Goal: Task Accomplishment & Management: Manage account settings

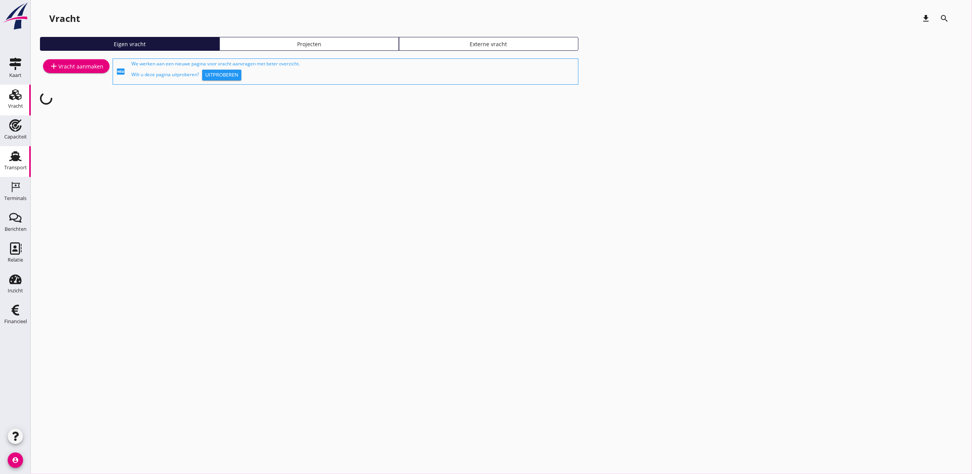
click at [16, 154] on icon "Transport" at bounding box center [15, 156] width 12 height 12
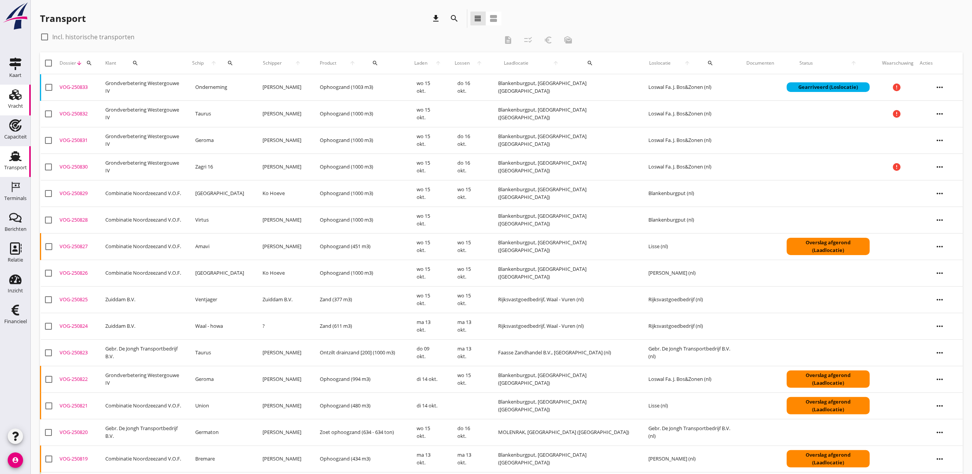
click at [21, 99] on icon "Vracht" at bounding box center [15, 94] width 12 height 12
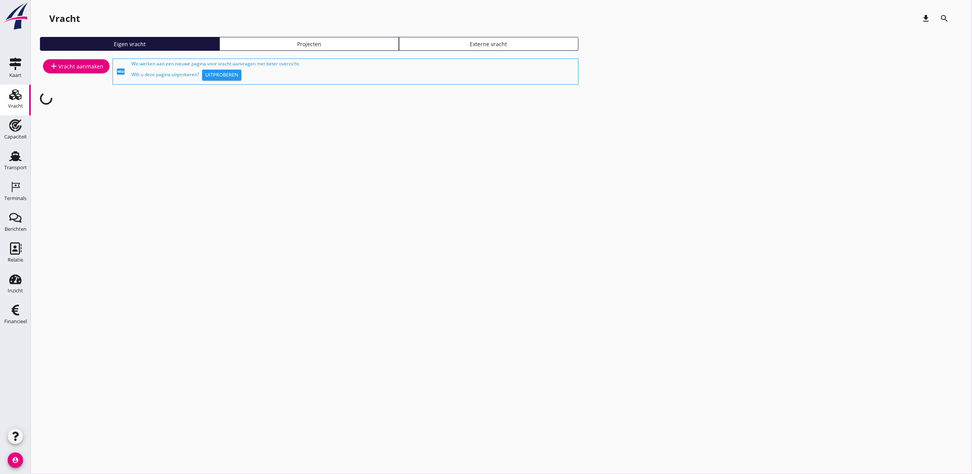
click at [345, 42] on div "Projecten" at bounding box center [309, 44] width 173 height 8
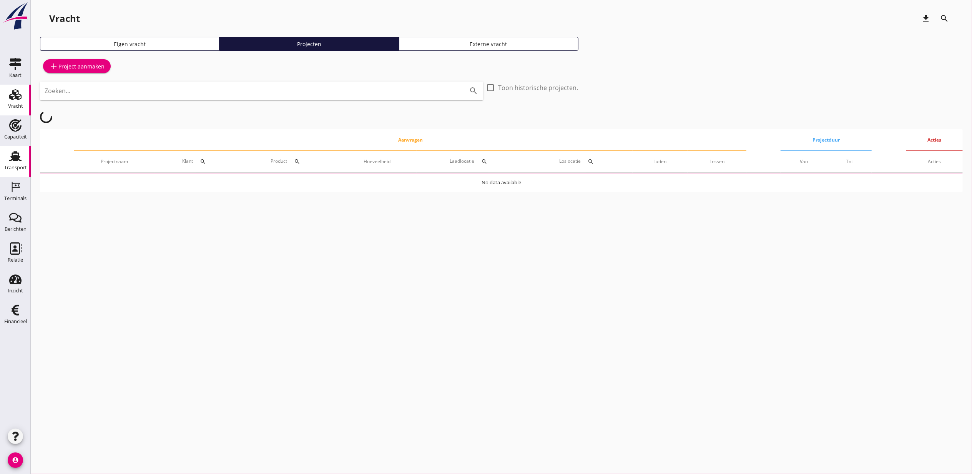
click at [15, 159] on use at bounding box center [15, 156] width 12 height 10
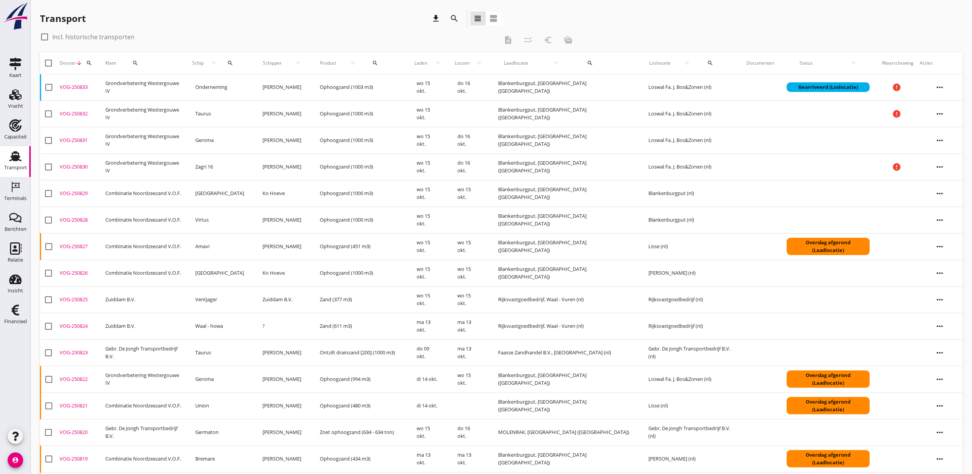
click at [87, 63] on icon "search" at bounding box center [89, 63] width 6 height 6
click at [143, 86] on input "Zoeken op dossiernummer..." at bounding box center [126, 85] width 80 height 12
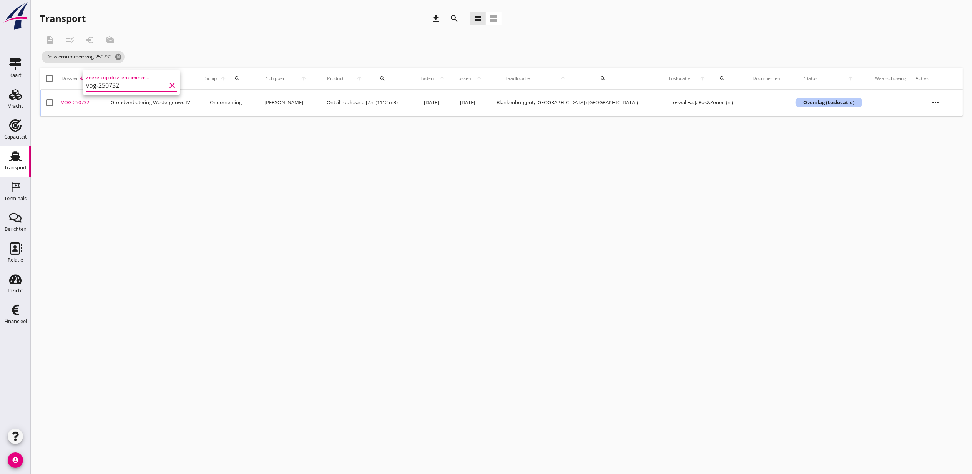
type input "vog-250732"
click at [82, 102] on div "VOG-250732" at bounding box center [82, 103] width 43 height 8
click at [122, 58] on icon "cancel" at bounding box center [119, 57] width 8 height 8
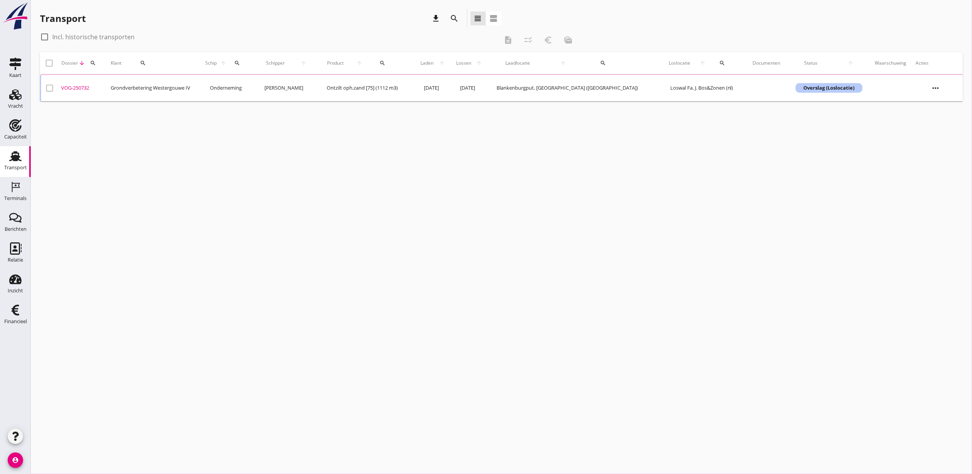
click at [92, 62] on icon "search" at bounding box center [93, 63] width 6 height 6
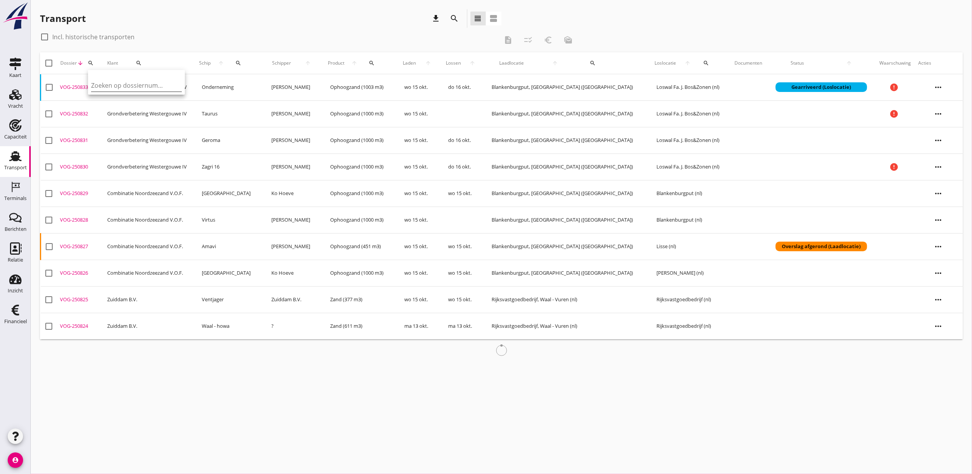
click at [151, 88] on input "Zoeken op dossiernummer..." at bounding box center [131, 85] width 80 height 12
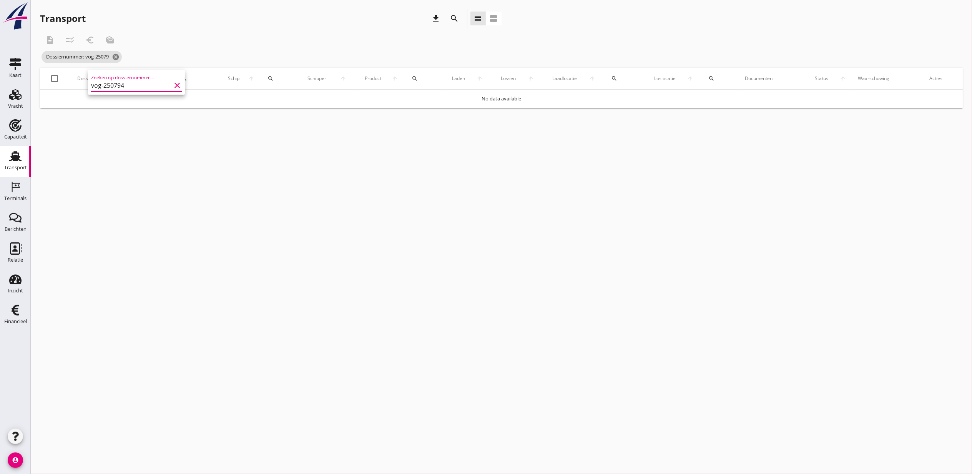
type input "vog-250794"
drag, startPoint x: 79, startPoint y: 102, endPoint x: 127, endPoint y: 78, distance: 53.7
click at [79, 102] on div "VOG-250794" at bounding box center [84, 103] width 47 height 8
click at [270, 77] on div "search" at bounding box center [268, 78] width 20 height 6
click at [245, 201] on div "cancel You are impersonating another user. Transport download search view_headl…" at bounding box center [502, 237] width 942 height 474
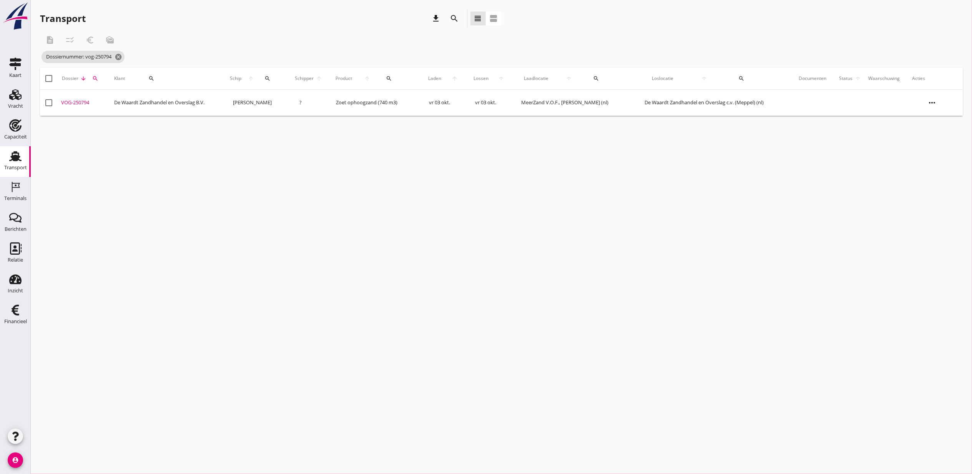
click at [80, 101] on div "VOG-250794" at bounding box center [84, 103] width 47 height 8
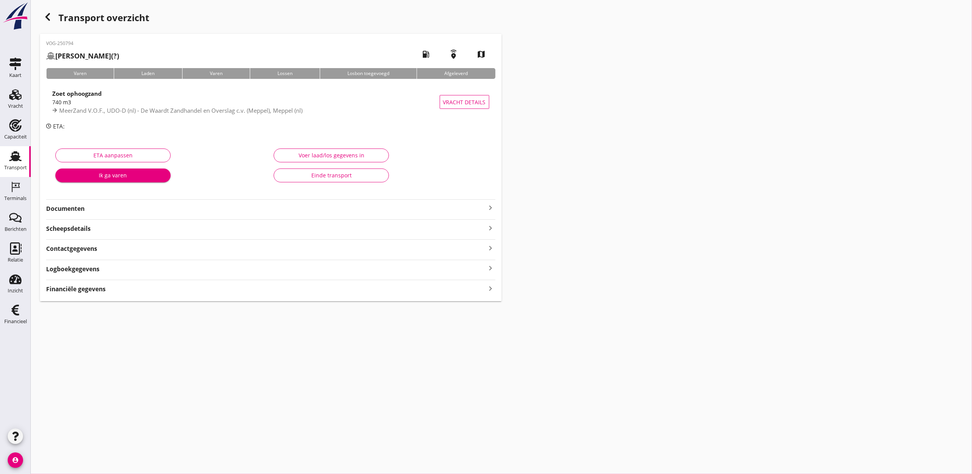
click at [62, 292] on strong "Financiële gegevens" at bounding box center [76, 289] width 60 height 9
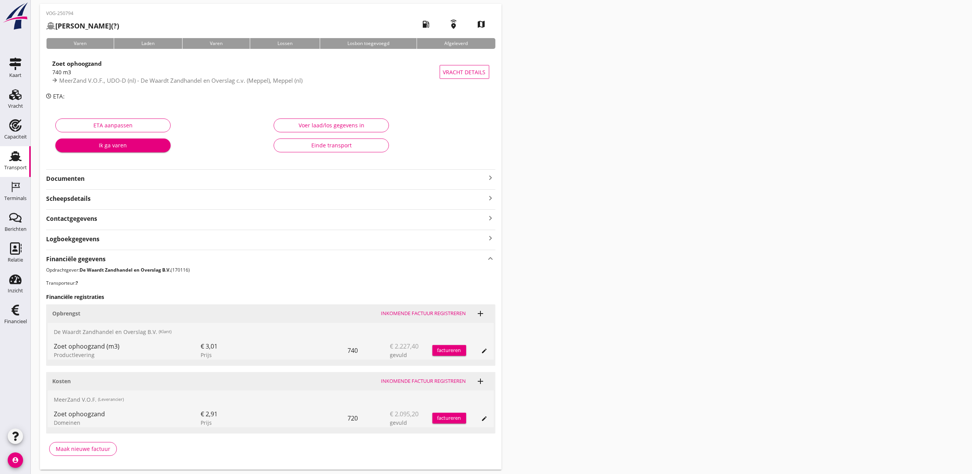
scroll to position [54, 0]
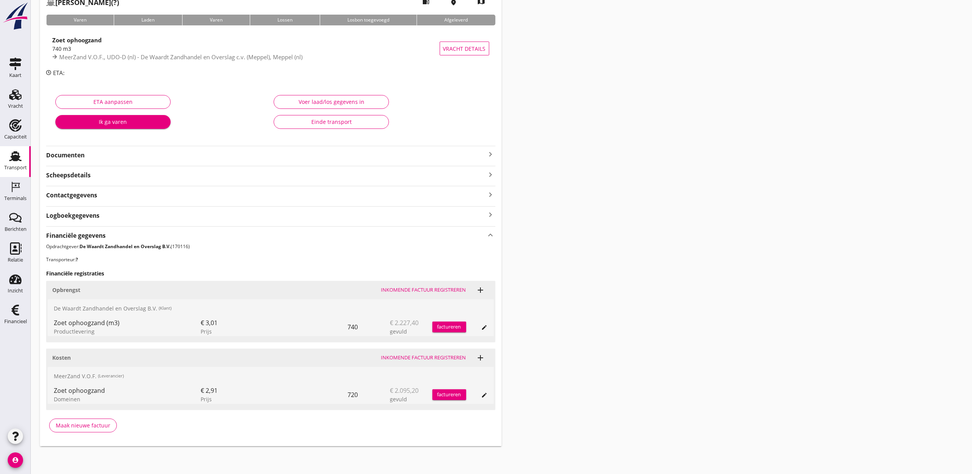
drag, startPoint x: 102, startPoint y: 332, endPoint x: 53, endPoint y: 325, distance: 49.4
click at [53, 325] on div "Zoet ophoogzand (m3) Productlevering € 3,01 Prijs 740 € 2.227,40 gevuld facture…" at bounding box center [271, 327] width 446 height 18
drag, startPoint x: 53, startPoint y: 325, endPoint x: 62, endPoint y: 325, distance: 9.2
click at [62, 325] on div "Zoet ophoogzand (m3)" at bounding box center [127, 322] width 147 height 9
drag, startPoint x: 116, startPoint y: 328, endPoint x: 131, endPoint y: 330, distance: 15.1
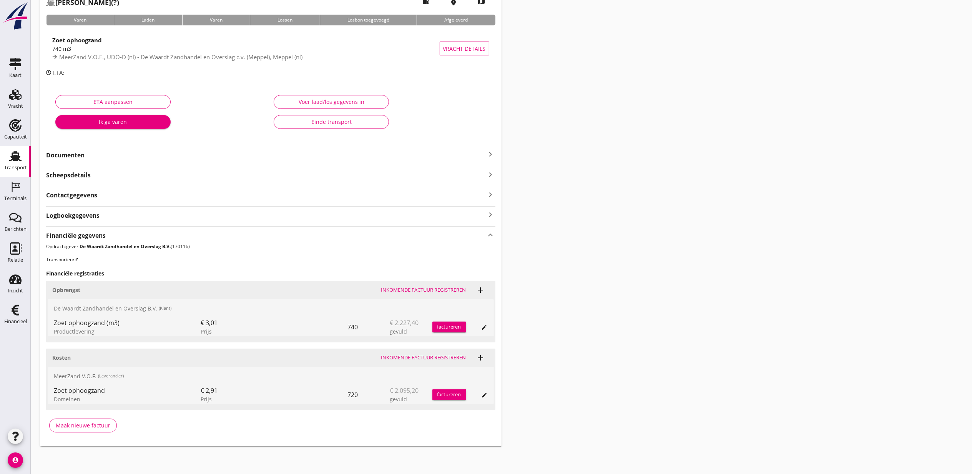
click at [131, 330] on div "Zoet ophoogzand (m3) Productlevering" at bounding box center [127, 327] width 147 height 18
click at [355, 397] on div "720" at bounding box center [369, 394] width 42 height 18
click at [549, 320] on div "Transport overzicht VOG-250794 Janneke (?) local_gas_station emergency_share ma…" at bounding box center [502, 201] width 942 height 509
click at [79, 398] on div "Domeinen" at bounding box center [127, 399] width 147 height 8
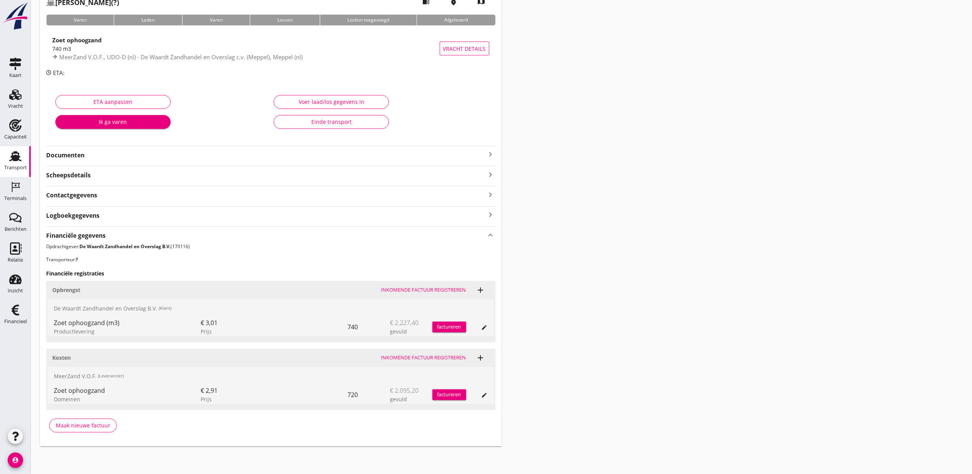
click at [79, 398] on div "Domeinen" at bounding box center [127, 399] width 147 height 8
click at [77, 396] on div "Domeinen" at bounding box center [127, 399] width 147 height 8
click at [603, 340] on div "Transport overzicht VOG-250794 Janneke (?) local_gas_station emergency_share ma…" at bounding box center [502, 201] width 942 height 509
drag, startPoint x: 84, startPoint y: 303, endPoint x: 186, endPoint y: 325, distance: 105.1
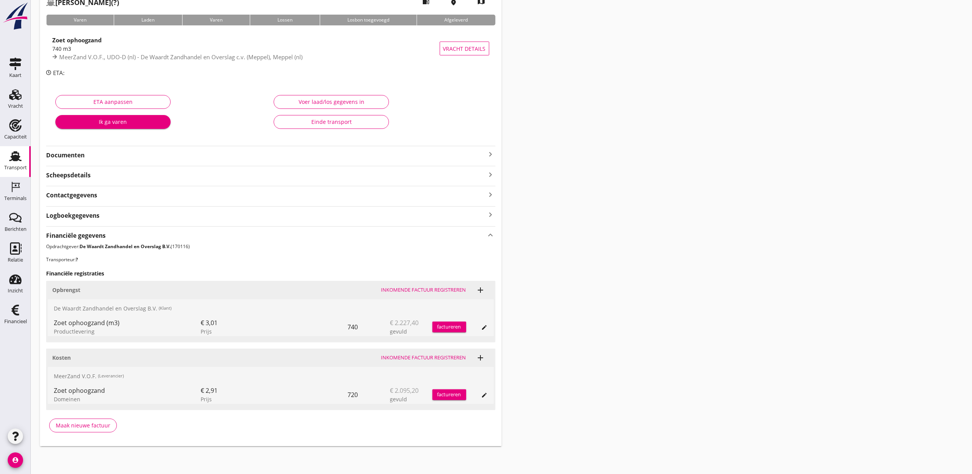
click at [186, 325] on div "De Waardt Zandhandel en Overslag B.V. (Klant) Zoet ophoogzand (m3) Productlever…" at bounding box center [271, 317] width 446 height 37
drag, startPoint x: 186, startPoint y: 325, endPoint x: 191, endPoint y: 328, distance: 5.5
click at [186, 325] on div "Zoet ophoogzand (m3)" at bounding box center [127, 322] width 147 height 9
click at [219, 385] on div "€ 2,91 Prijs" at bounding box center [274, 394] width 147 height 18
drag, startPoint x: 228, startPoint y: 387, endPoint x: 188, endPoint y: 387, distance: 39.6
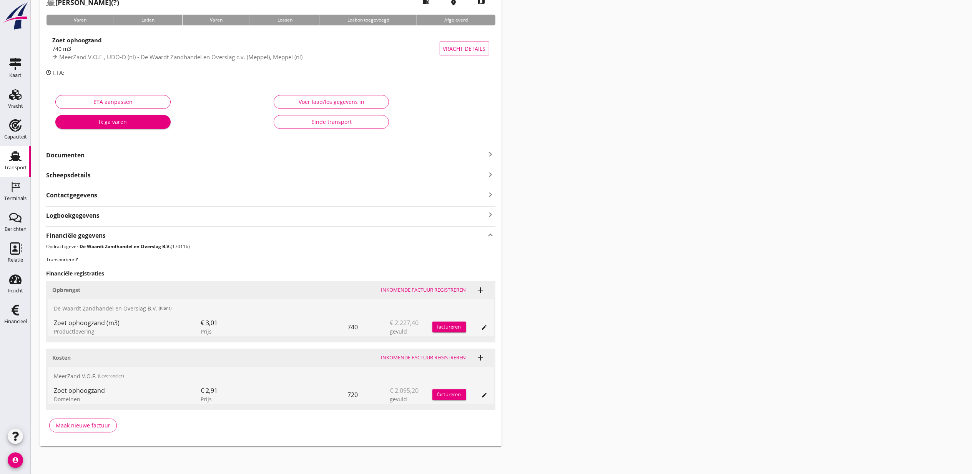
click at [188, 387] on div "Zoet ophoogzand Domeinen € 2,91 Prijs 720 € 2.095,20 gevuld factureren edit" at bounding box center [271, 394] width 446 height 18
click at [546, 374] on div "Transport overzicht VOG-250794 Janneke (?) local_gas_station emergency_share ma…" at bounding box center [502, 201] width 942 height 509
click at [480, 394] on div "edit" at bounding box center [484, 395] width 11 height 6
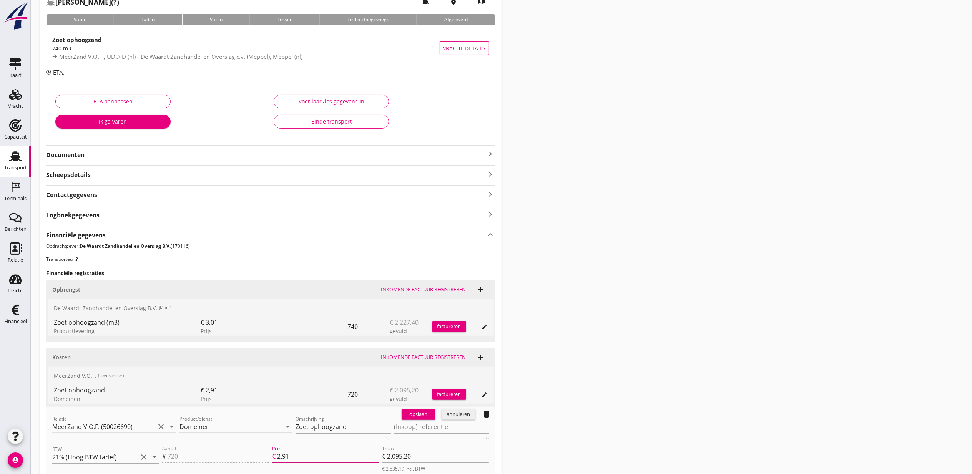
drag, startPoint x: 301, startPoint y: 452, endPoint x: 284, endPoint y: 450, distance: 17.8
click at [284, 450] on input "2.91" at bounding box center [328, 456] width 102 height 12
type input "2.2"
type input "€ 1.584,00"
type input "2.28"
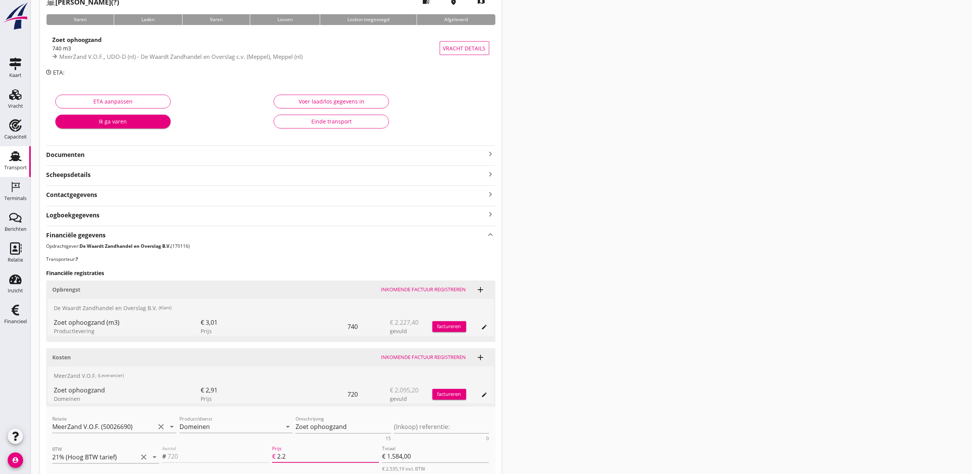
type input "€ 1.641,60"
type input "2.2"
type input "€ 1.584,00"
type input "2"
type input "€ 1.440,00"
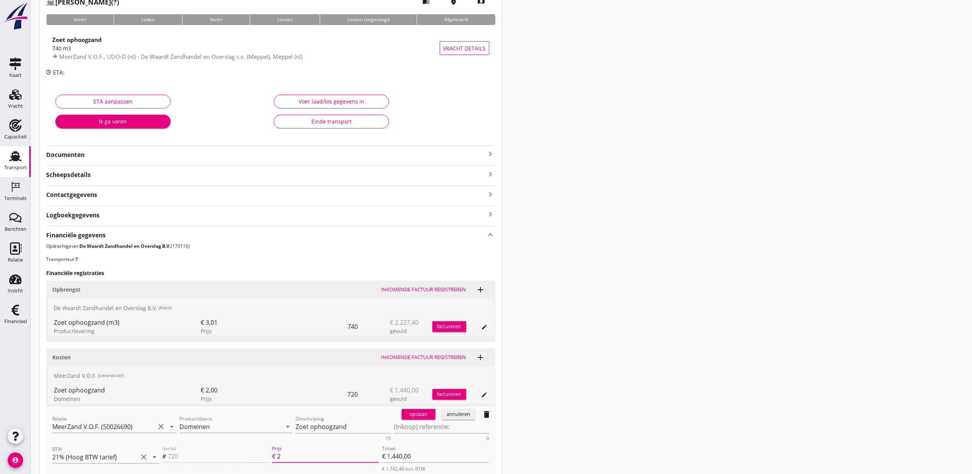
type input "2.8"
type input "€ 2.016,00"
type input "2.82"
type input "€ 2.030,40"
type input "2.82"
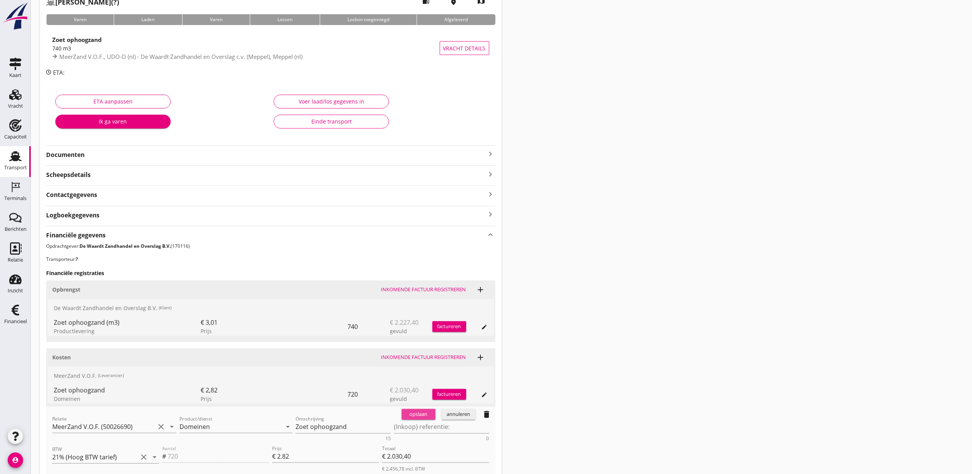
click at [415, 414] on div "opslaan" at bounding box center [419, 414] width 28 height 8
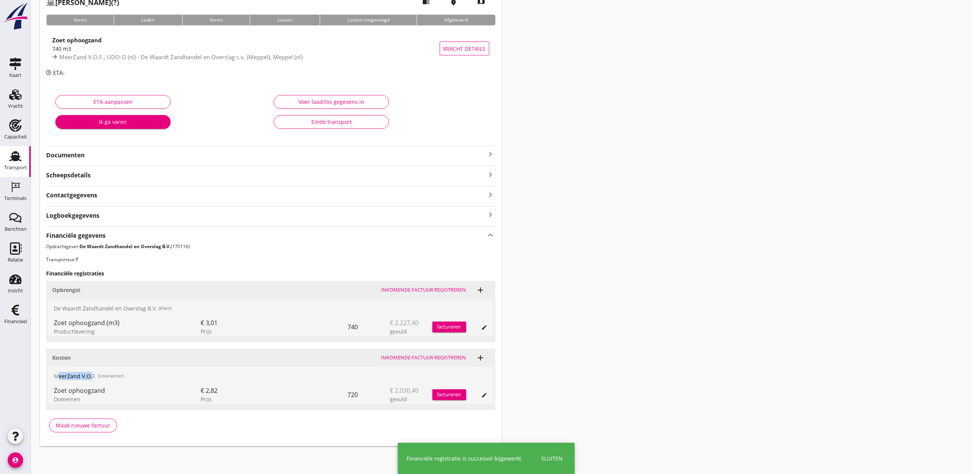
drag, startPoint x: 89, startPoint y: 377, endPoint x: 50, endPoint y: 375, distance: 39.7
click at [50, 375] on div "MeerZand V.O.F. (Leverancier)" at bounding box center [271, 376] width 446 height 18
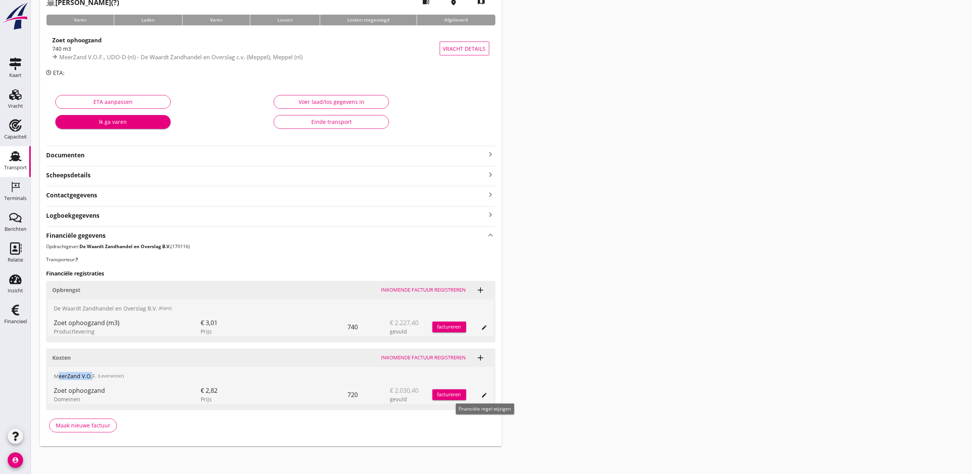
click at [484, 393] on icon "edit" at bounding box center [485, 395] width 6 height 6
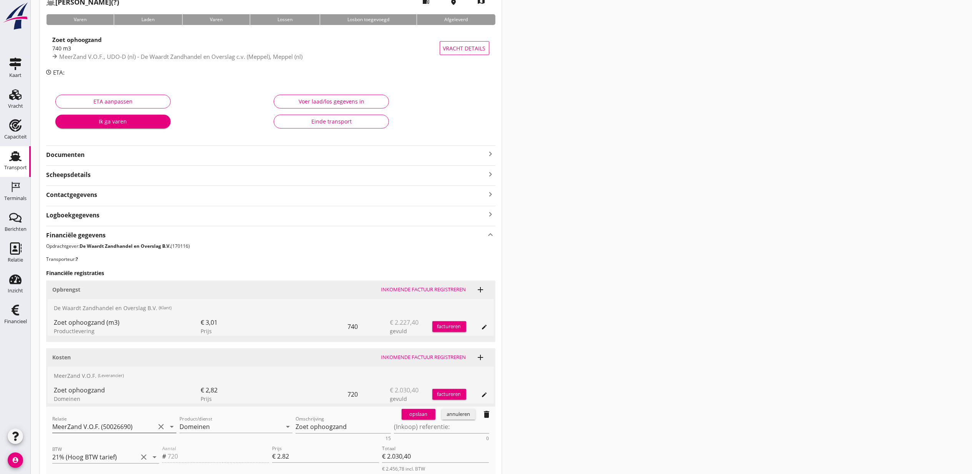
click at [129, 426] on input "MeerZand V.O.F. (50026690)" at bounding box center [103, 426] width 103 height 12
click at [135, 443] on div "Van Oord Grondstoffen B.V." at bounding box center [114, 441] width 112 height 9
type input "Van Oord Grondstoffen B.V. (0231)"
click at [420, 417] on div "opslaan" at bounding box center [419, 414] width 28 height 8
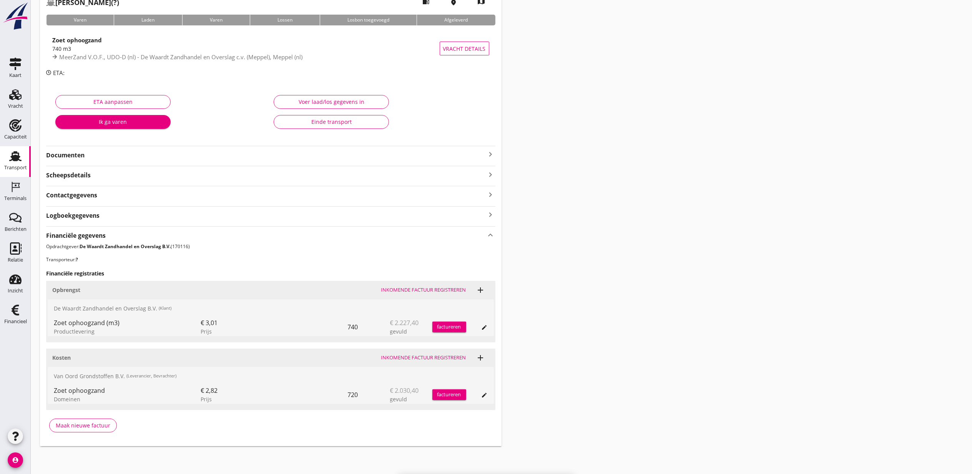
click at [534, 381] on div "Transport overzicht VOG-250794 Janneke (?) local_gas_station emergency_share ma…" at bounding box center [502, 201] width 942 height 509
click at [483, 392] on icon "edit" at bounding box center [485, 395] width 6 height 6
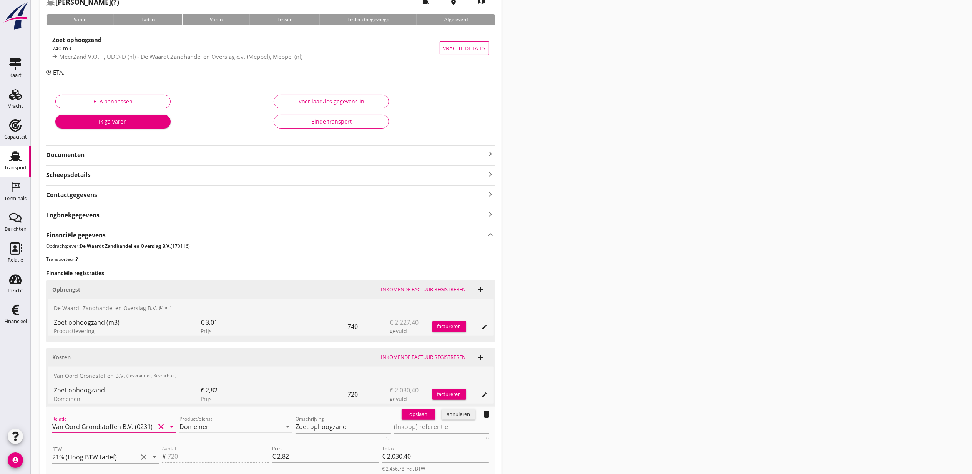
click at [131, 425] on input "Van Oord Grondstoffen B.V. (0231)" at bounding box center [103, 426] width 103 height 12
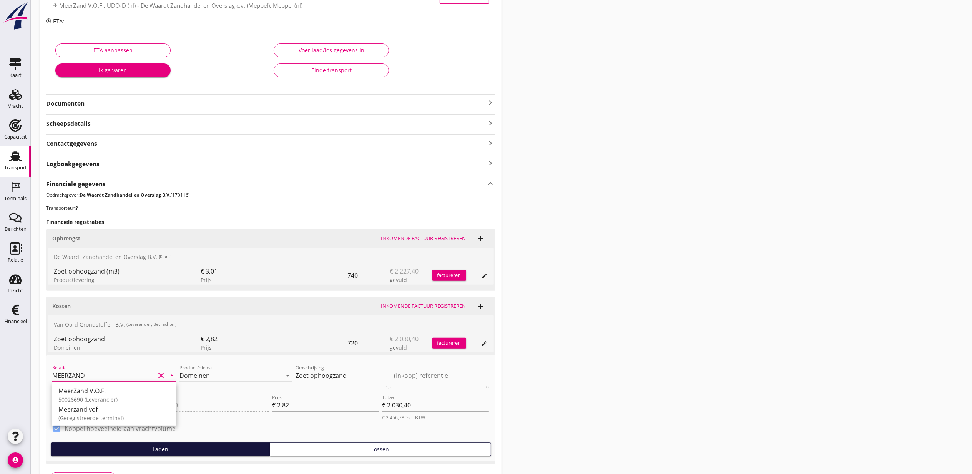
click at [118, 398] on div "50026690 (Leverancier)" at bounding box center [114, 399] width 112 height 8
type input "MeerZand V.O.F. (50026690)"
click at [413, 364] on div "opslaan" at bounding box center [419, 363] width 28 height 8
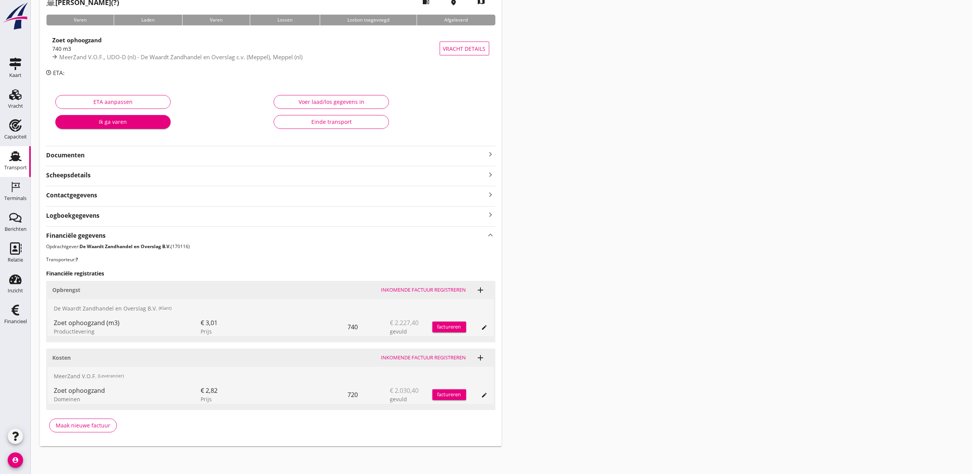
click at [599, 323] on div "Transport overzicht VOG-250794 Janneke (?) local_gas_station emergency_share ma…" at bounding box center [502, 201] width 942 height 509
drag, startPoint x: 123, startPoint y: 377, endPoint x: 67, endPoint y: 376, distance: 56.9
click at [67, 376] on div "MeerZand V.O.F. (Leverancier)" at bounding box center [271, 376] width 446 height 18
drag, startPoint x: 67, startPoint y: 376, endPoint x: 54, endPoint y: 376, distance: 12.3
click at [54, 376] on div "MeerZand V.O.F. (Leverancier)" at bounding box center [271, 376] width 446 height 18
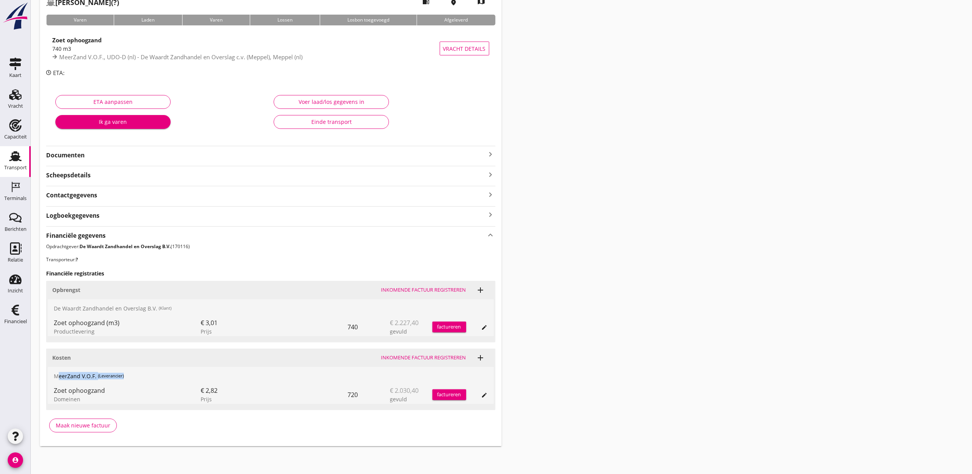
drag, startPoint x: 76, startPoint y: 371, endPoint x: 112, endPoint y: 374, distance: 35.5
click at [112, 374] on div "MeerZand V.O.F. (Leverancier)" at bounding box center [271, 376] width 446 height 18
drag, startPoint x: 112, startPoint y: 374, endPoint x: 117, endPoint y: 377, distance: 6.4
click at [117, 377] on small "(Leverancier)" at bounding box center [111, 376] width 26 height 7
drag, startPoint x: 126, startPoint y: 377, endPoint x: 72, endPoint y: 377, distance: 54.6
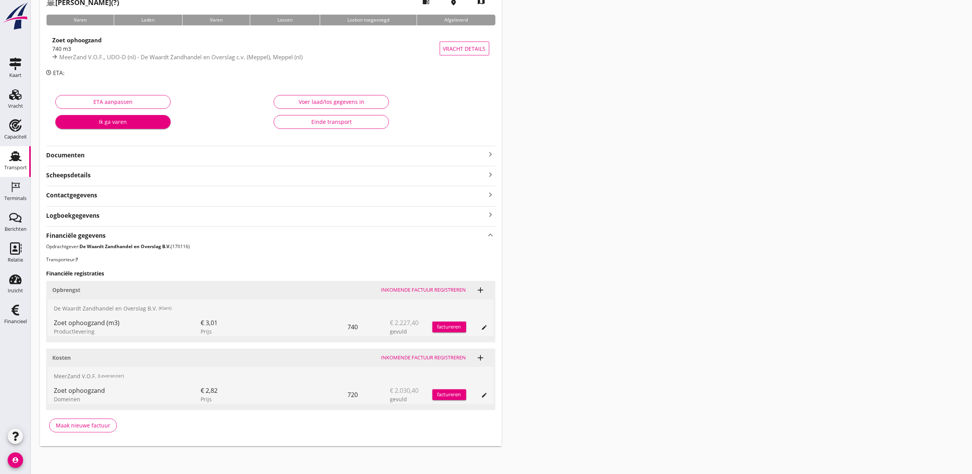
click at [72, 377] on div "MeerZand V.O.F. (Leverancier)" at bounding box center [271, 376] width 446 height 18
drag, startPoint x: 60, startPoint y: 375, endPoint x: 100, endPoint y: 375, distance: 40.0
click at [100, 375] on div "MeerZand V.O.F. (Leverancier)" at bounding box center [271, 376] width 446 height 18
click at [100, 375] on small "(Leverancier)" at bounding box center [111, 376] width 26 height 7
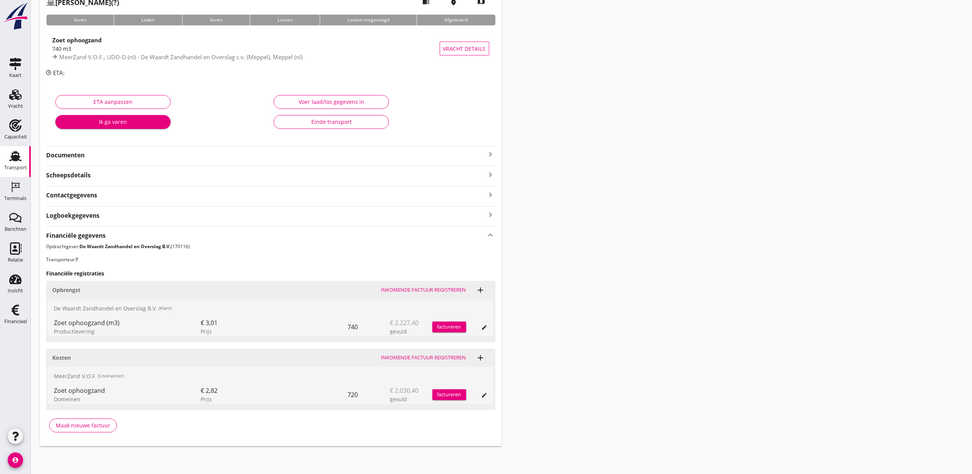
click at [493, 395] on div "Zoet ophoogzand Domeinen € 2,82 Prijs 720 € 2.030,40 gevuld factureren edit" at bounding box center [271, 394] width 446 height 18
click at [491, 395] on div "Zoet ophoogzand Domeinen € 2,82 Prijs 720 € 2.030,40 gevuld factureren edit" at bounding box center [271, 394] width 446 height 18
click at [488, 395] on icon "edit" at bounding box center [485, 395] width 6 height 6
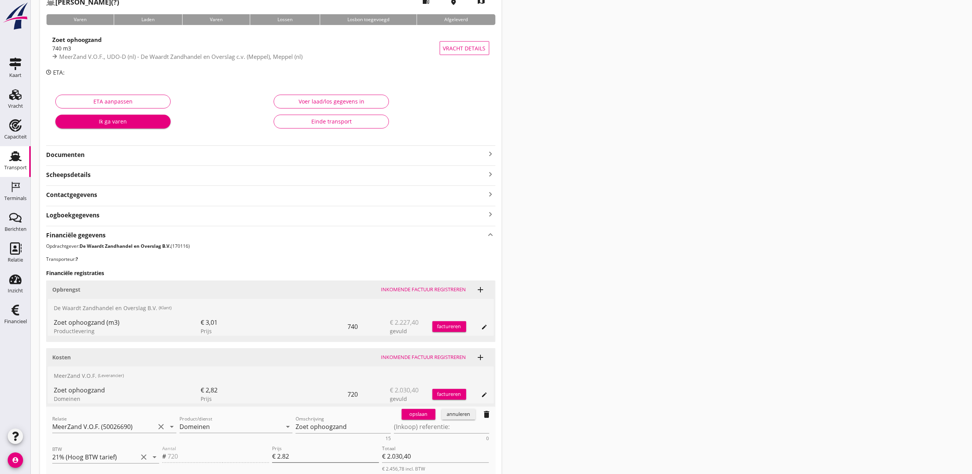
click at [298, 461] on input "2.82" at bounding box center [328, 456] width 102 height 12
type input "2.8"
type input "€ 2.016,00"
type input "2"
type input "€ 1.440,00"
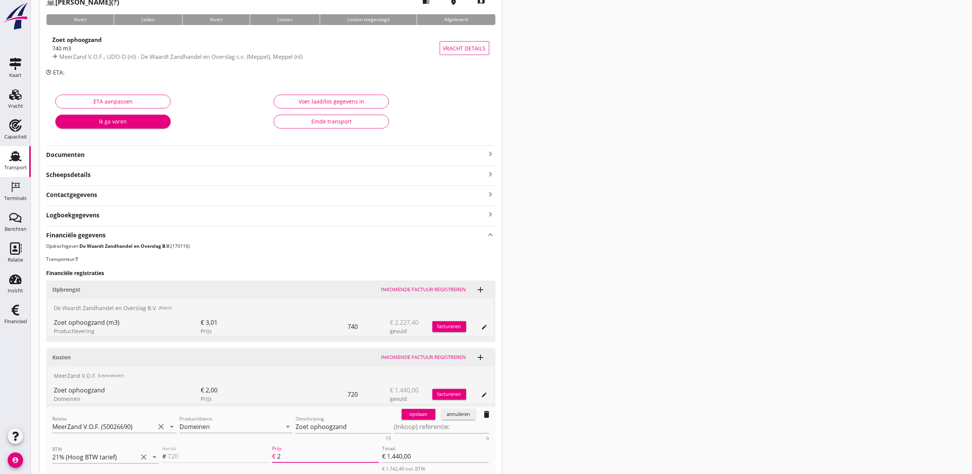
type input "2.9"
type input "€ 2.088,00"
type input "2.91"
type input "€ 2.095,20"
type input "2.91"
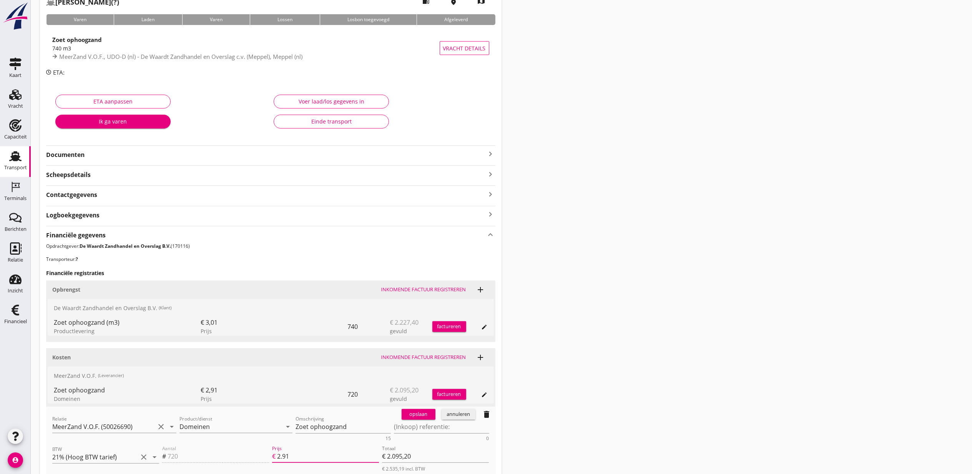
click at [423, 417] on div "opslaan" at bounding box center [419, 414] width 28 height 8
click at [742, 385] on div "Transport overzicht VOG-250794 Janneke (?) local_gas_station emergency_share ma…" at bounding box center [502, 253] width 942 height 614
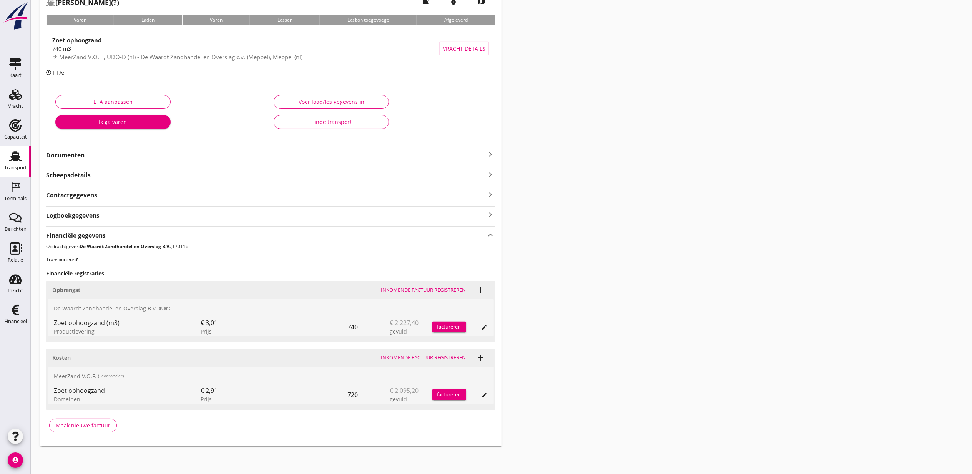
click at [626, 295] on div "Transport overzicht VOG-250794 Janneke (?) local_gas_station emergency_share ma…" at bounding box center [502, 201] width 942 height 509
click at [19, 98] on icon "Vracht" at bounding box center [15, 94] width 12 height 12
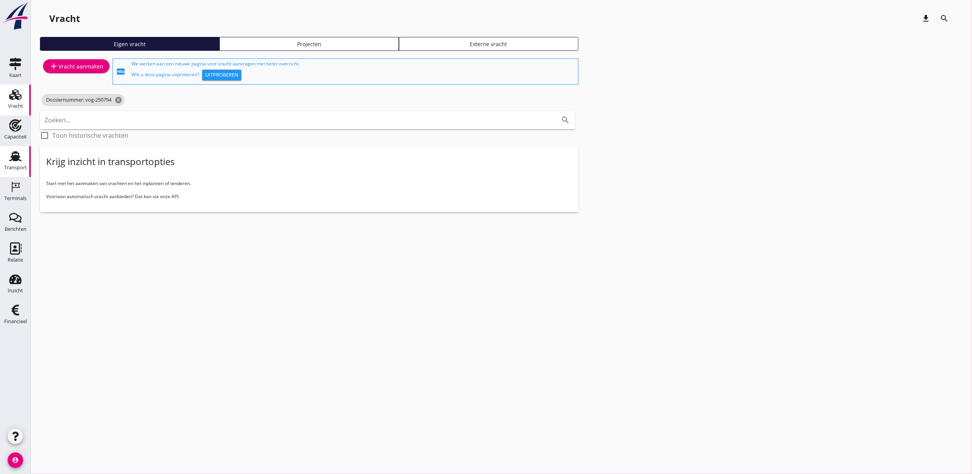
click at [12, 160] on use at bounding box center [15, 156] width 12 height 10
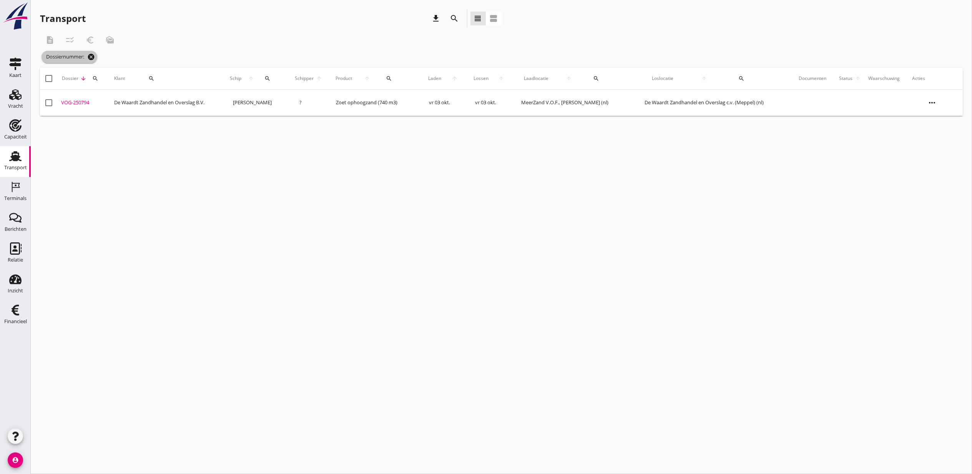
click at [94, 56] on icon "cancel" at bounding box center [91, 57] width 8 height 8
click at [97, 63] on icon "search" at bounding box center [95, 63] width 6 height 6
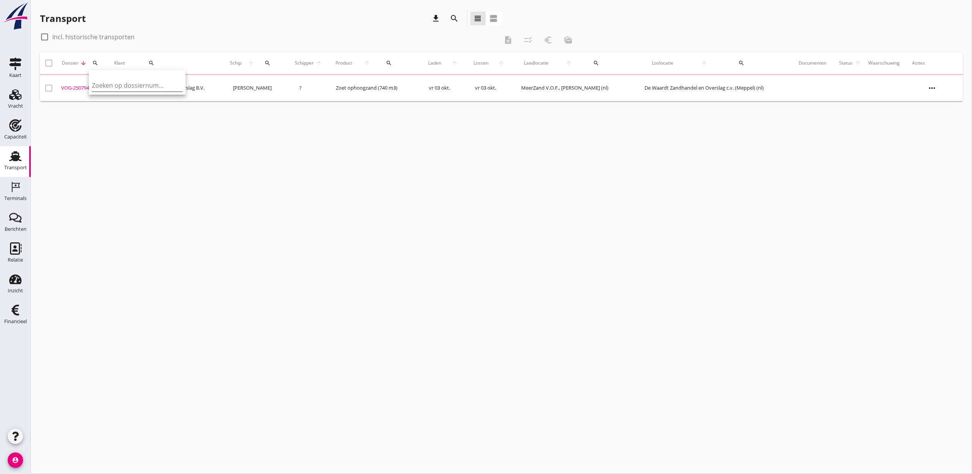
click at [122, 84] on input "Zoeken op dossiernummer..." at bounding box center [132, 85] width 80 height 12
paste input "VOG-250638"
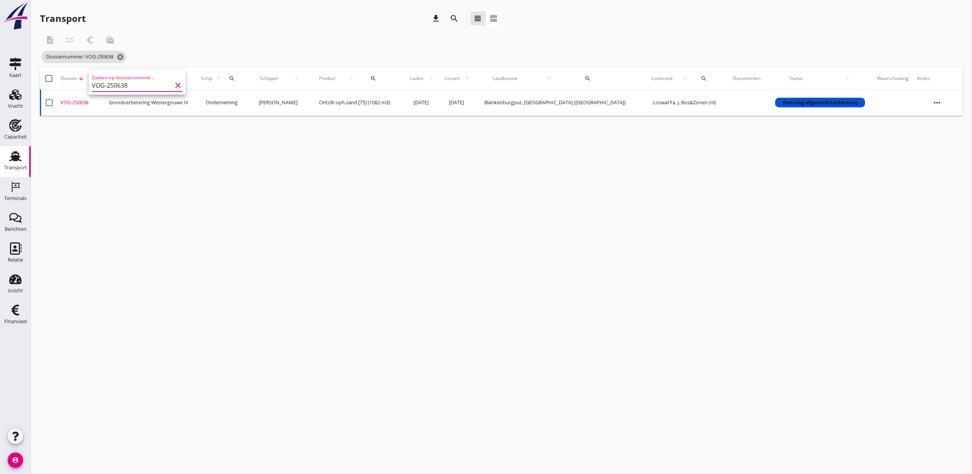
type input "VOG-250638"
click at [73, 102] on div "VOG-250638" at bounding box center [81, 103] width 42 height 8
click at [124, 57] on icon "cancel" at bounding box center [121, 57] width 8 height 8
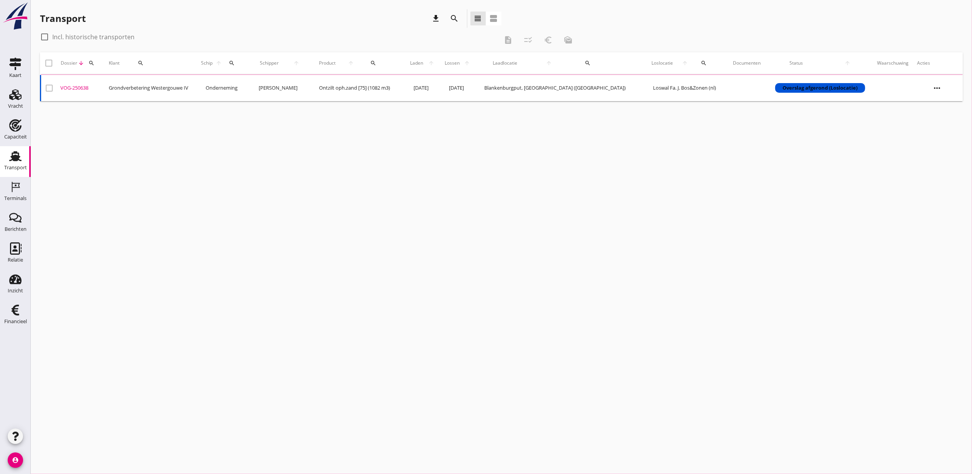
click at [95, 61] on icon "search" at bounding box center [92, 63] width 6 height 6
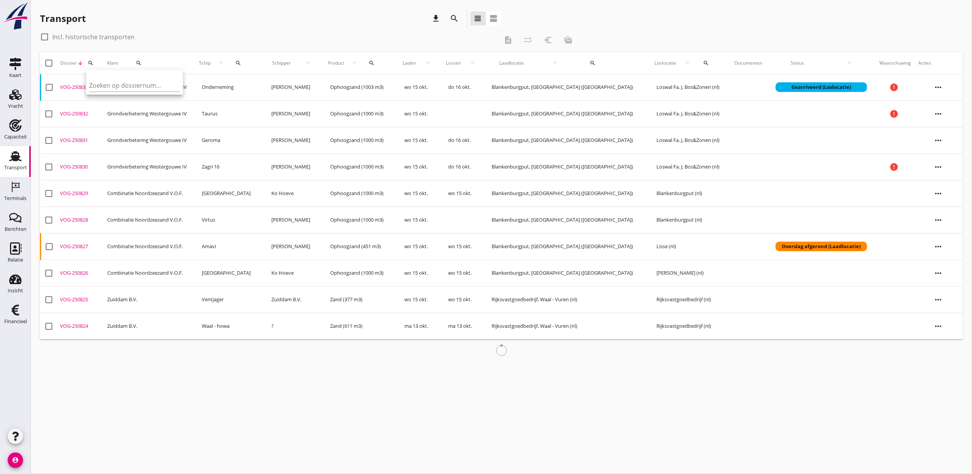
click at [137, 77] on div "Zoeken op dossiernummer..." at bounding box center [134, 83] width 91 height 17
click at [138, 83] on input "Zoeken op dossiernummer..." at bounding box center [129, 85] width 80 height 12
paste input "VOG-250689"
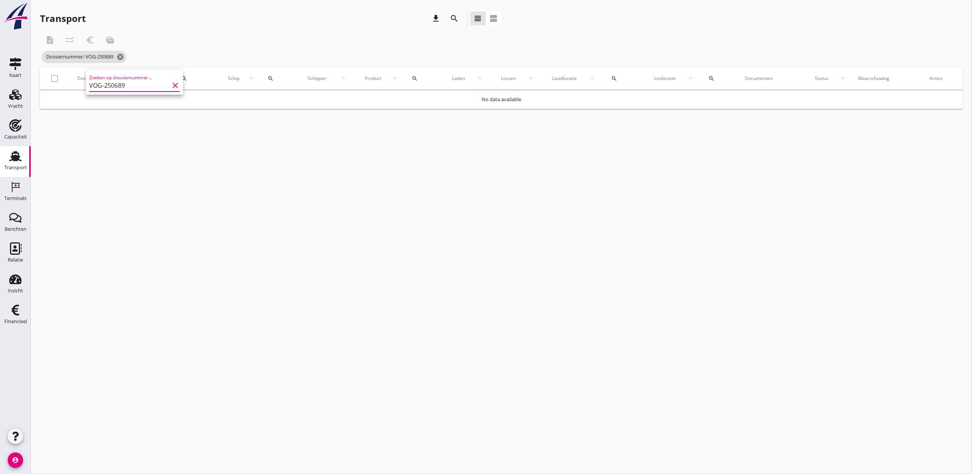
type input "VOG-250689"
click at [329, 33] on div "description checklist_rtl euro_symbol mark_as_unread" at bounding box center [309, 40] width 539 height 18
click at [87, 102] on div "VOG-250689" at bounding box center [83, 103] width 44 height 8
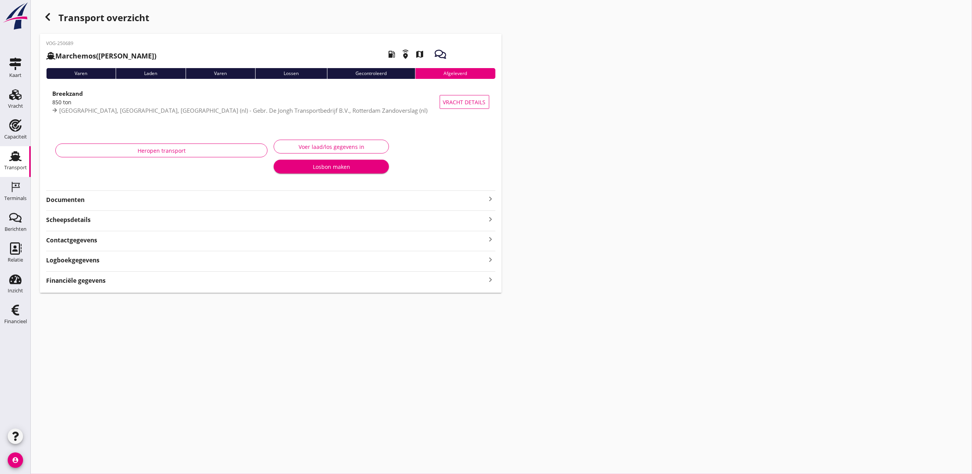
click at [93, 277] on strong "Financiële gegevens" at bounding box center [76, 280] width 60 height 9
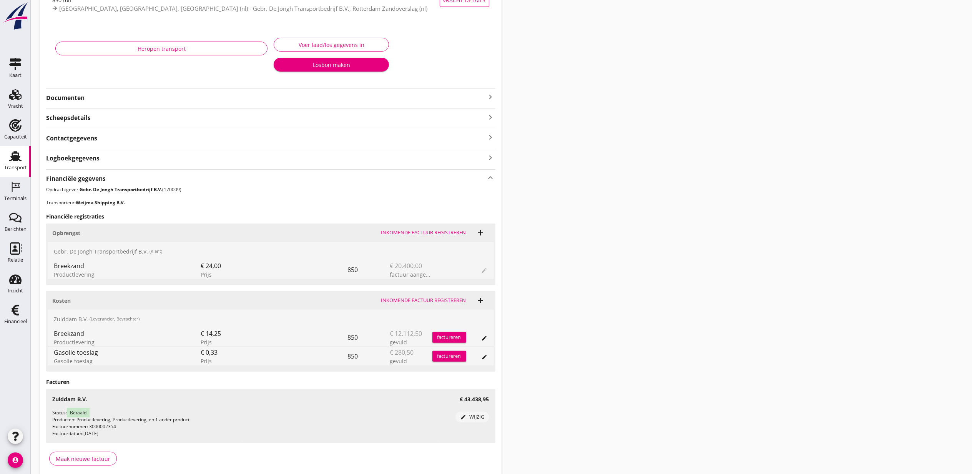
scroll to position [136, 0]
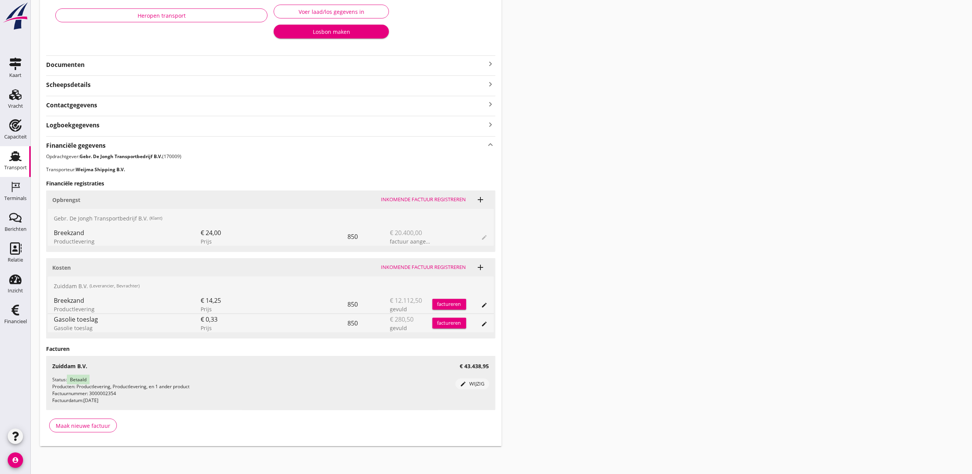
click at [62, 296] on div "Breekzand" at bounding box center [127, 300] width 147 height 9
drag, startPoint x: 62, startPoint y: 296, endPoint x: 71, endPoint y: 321, distance: 26.8
click at [71, 321] on div "Gasolie toeslag" at bounding box center [127, 319] width 147 height 9
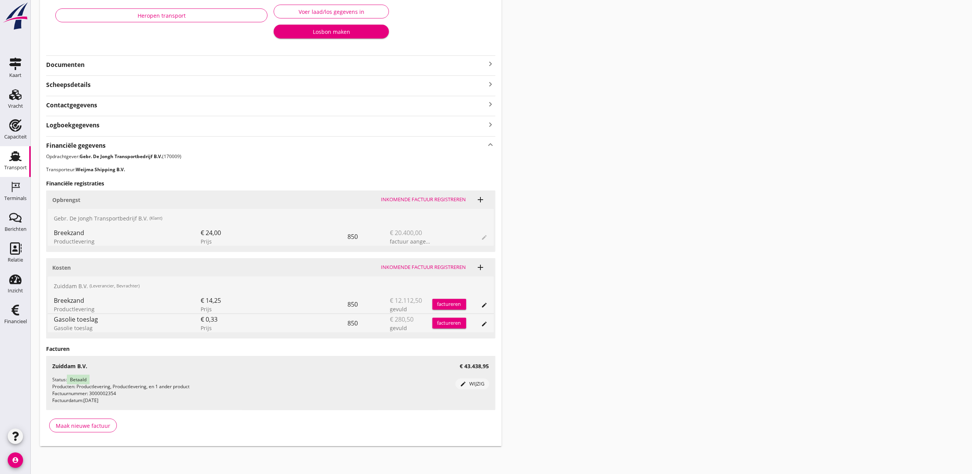
drag, startPoint x: 71, startPoint y: 321, endPoint x: 97, endPoint y: 321, distance: 26.2
click at [97, 321] on div "Gasolie toeslag" at bounding box center [127, 319] width 147 height 9
click at [488, 265] on span "add" at bounding box center [481, 267] width 17 height 15
click at [485, 266] on icon "add" at bounding box center [480, 267] width 9 height 9
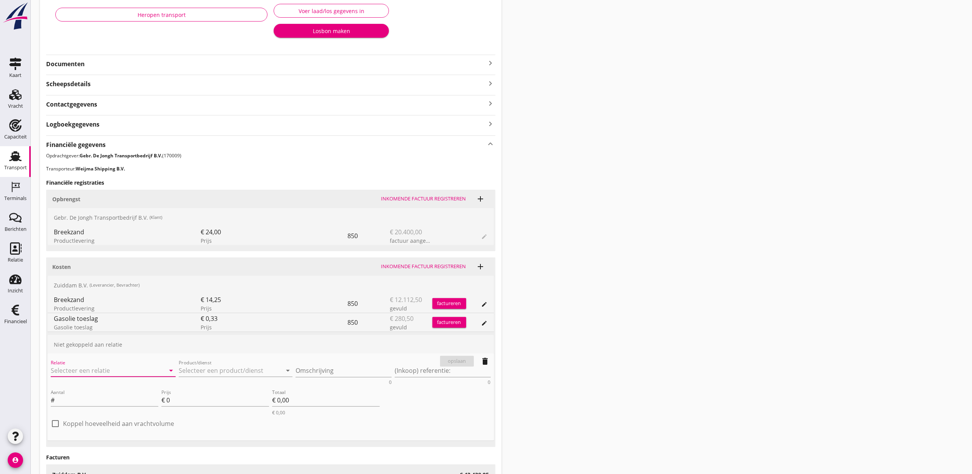
click at [69, 375] on input "Relatie" at bounding box center [102, 370] width 103 height 12
click at [91, 394] on div "0231 (Leverancier, Bevrachter)" at bounding box center [113, 395] width 113 height 8
type input "Van Oord Grondstoffen B.V. (0231)"
click at [213, 371] on input "Product/dienst" at bounding box center [230, 370] width 103 height 12
click at [219, 390] on div "Lossen" at bounding box center [236, 389] width 102 height 9
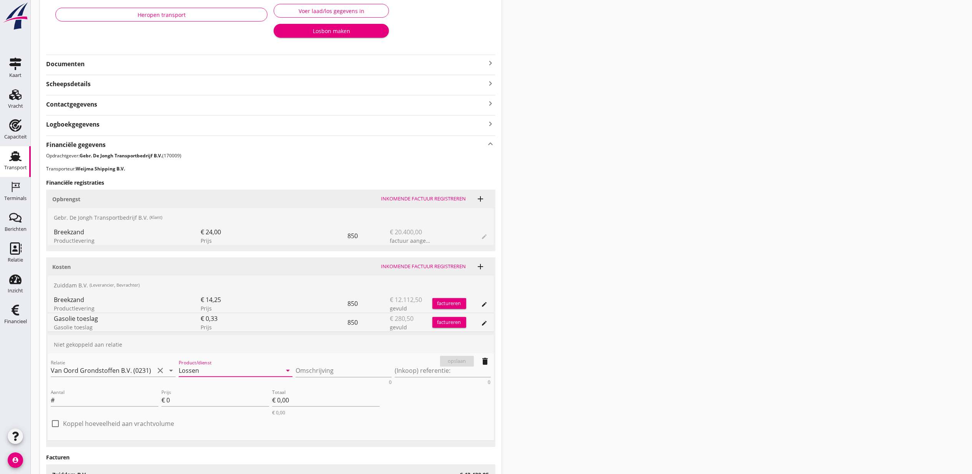
type input "Lossen"
click at [308, 364] on div "Omschrijving 0" at bounding box center [344, 372] width 96 height 25
click at [317, 370] on textarea "Omschrijving" at bounding box center [344, 370] width 96 height 13
type textarea "Weert"
type textarea "Weer"
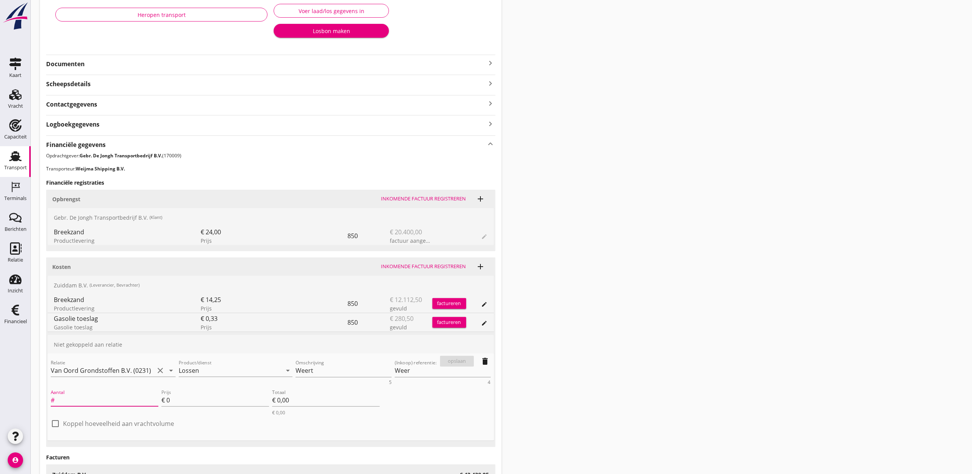
click at [152, 426] on label "Koppel hoeveelheid aan vrachtvolume" at bounding box center [118, 424] width 111 height 8
checkbox input "true"
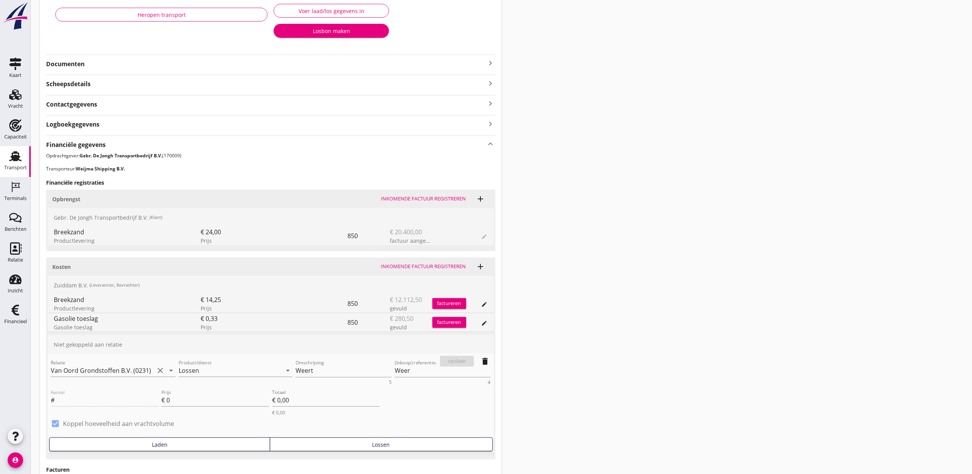
click at [341, 451] on button "Lossen" at bounding box center [381, 444] width 223 height 14
type input "850"
click at [223, 399] on input "0" at bounding box center [217, 400] width 103 height 12
type input "1"
type input "€ 850,00"
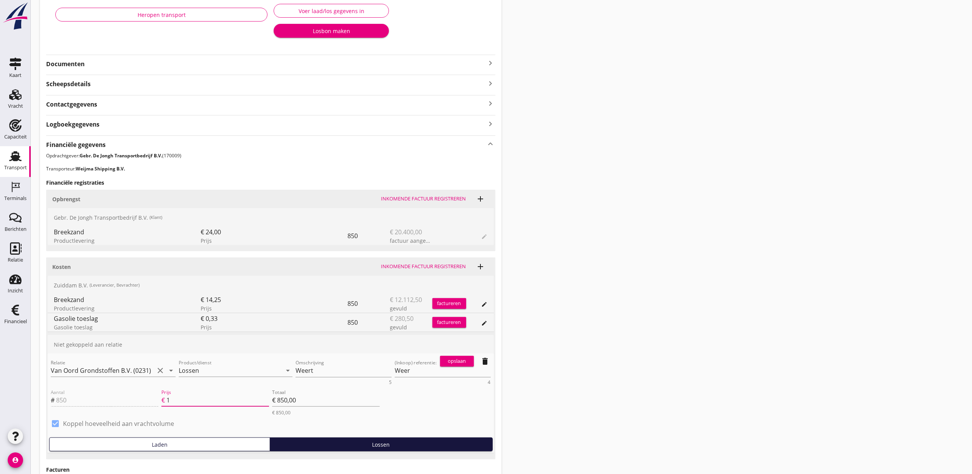
type input "1.3"
type input "€ 1.105,00"
type input "1.35"
type input "€ 1.147,50"
type input "1.35"
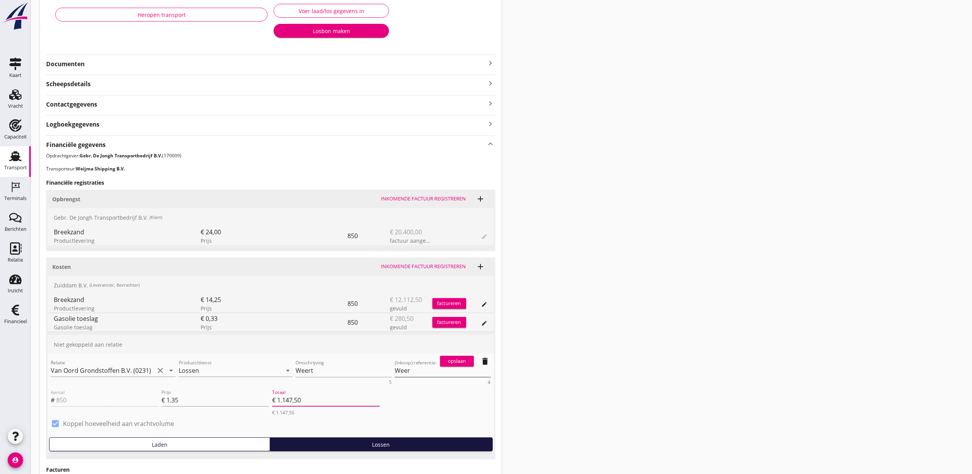
click at [432, 371] on textarea "Weer" at bounding box center [443, 370] width 96 height 13
type textarea "Weert"
click at [450, 361] on div "opslaan" at bounding box center [457, 361] width 28 height 8
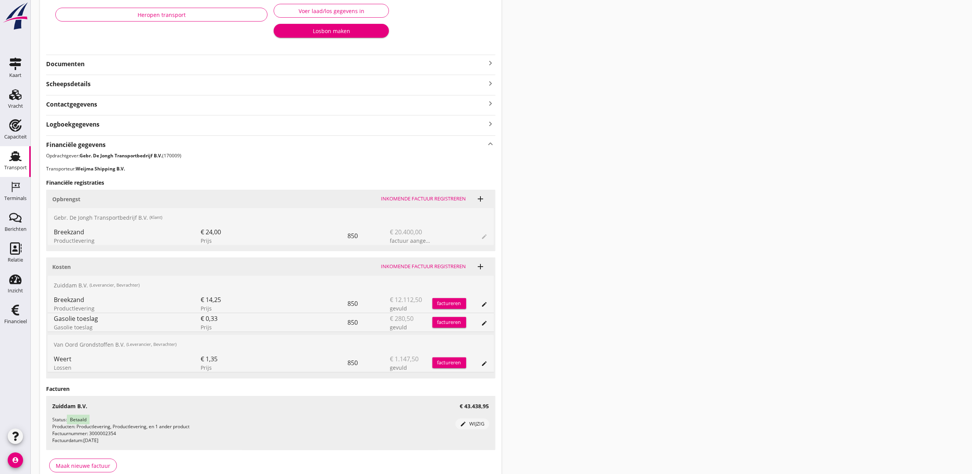
drag, startPoint x: 623, startPoint y: 122, endPoint x: 626, endPoint y: 117, distance: 5.8
click at [623, 122] on div "Transport overzicht VOG-250689 Marchemos (Daan Weijma) local_gas_station emerge…" at bounding box center [502, 179] width 942 height 631
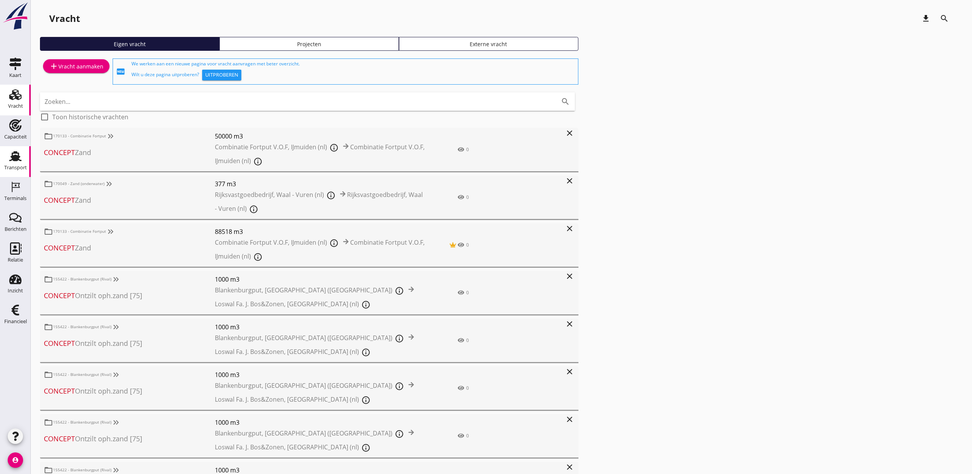
click at [17, 153] on use at bounding box center [15, 156] width 12 height 10
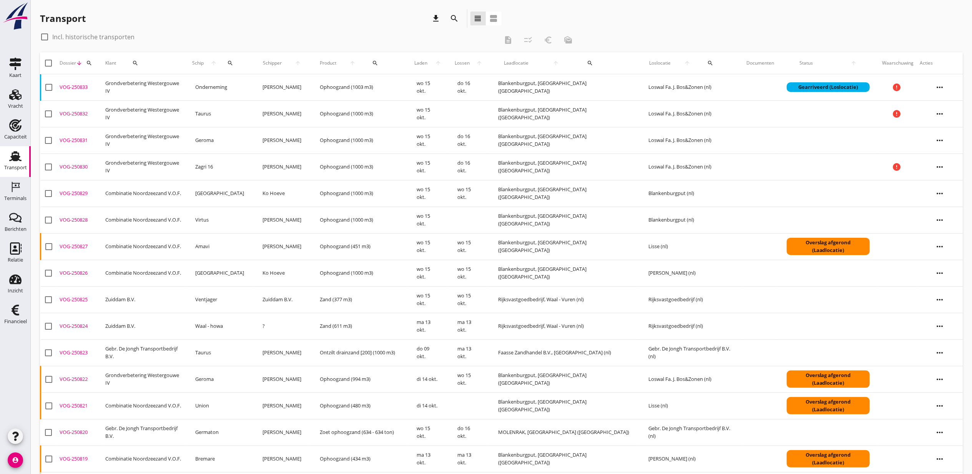
click at [587, 61] on icon "search" at bounding box center [590, 63] width 6 height 6
click at [583, 88] on input "text" at bounding box center [621, 85] width 80 height 12
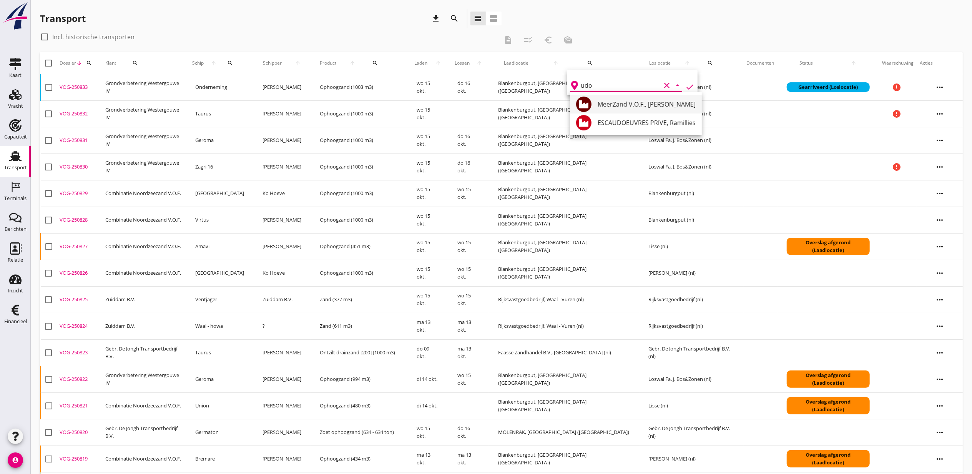
click at [659, 100] on div "MeerZand V.O.F., [PERSON_NAME]" at bounding box center [647, 104] width 98 height 9
click at [686, 90] on icon "check" at bounding box center [690, 86] width 9 height 9
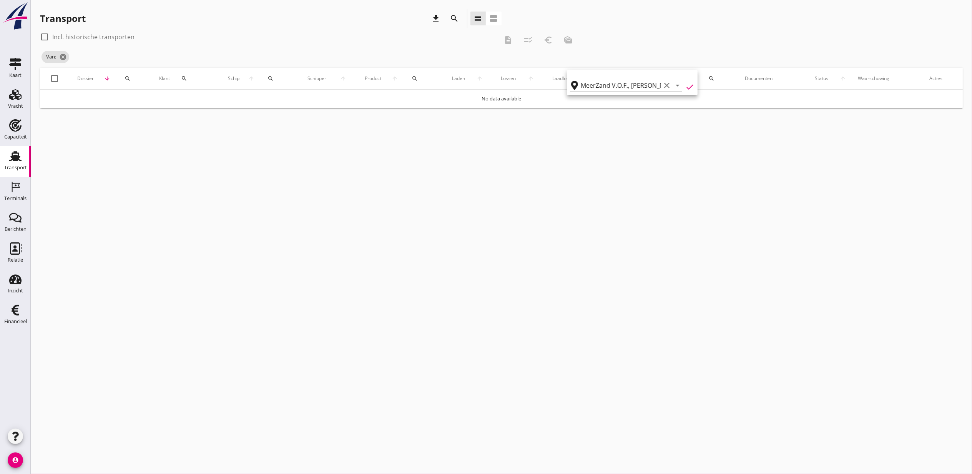
type input "MeerZand V.O.F."
click at [99, 35] on label "Incl. historische transporten" at bounding box center [93, 37] width 82 height 8
checkbox input "true"
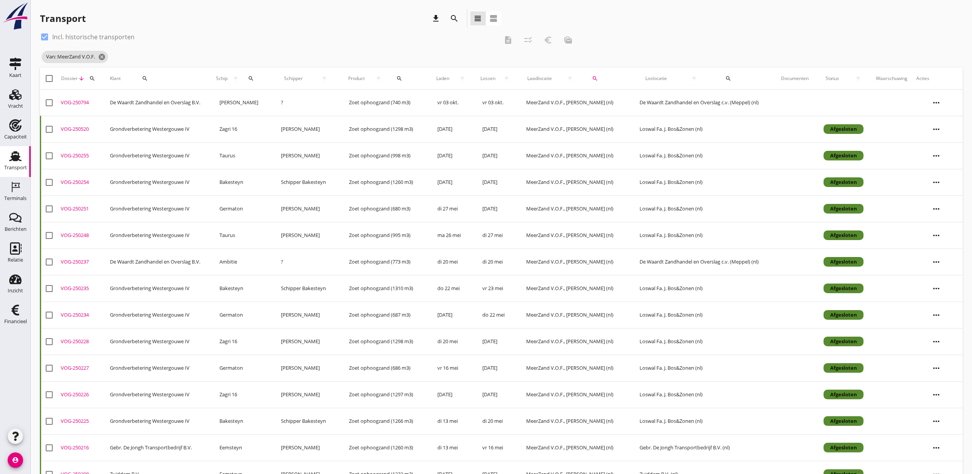
click at [80, 263] on div "VOG-250237" at bounding box center [82, 262] width 43 height 8
click at [248, 78] on icon "search" at bounding box center [251, 78] width 6 height 6
click at [300, 103] on input "Zoek op (scheeps)naam" at bounding box center [285, 101] width 80 height 12
click at [306, 112] on div "Janneke" at bounding box center [307, 115] width 70 height 9
click at [349, 100] on icon "check" at bounding box center [353, 99] width 9 height 9
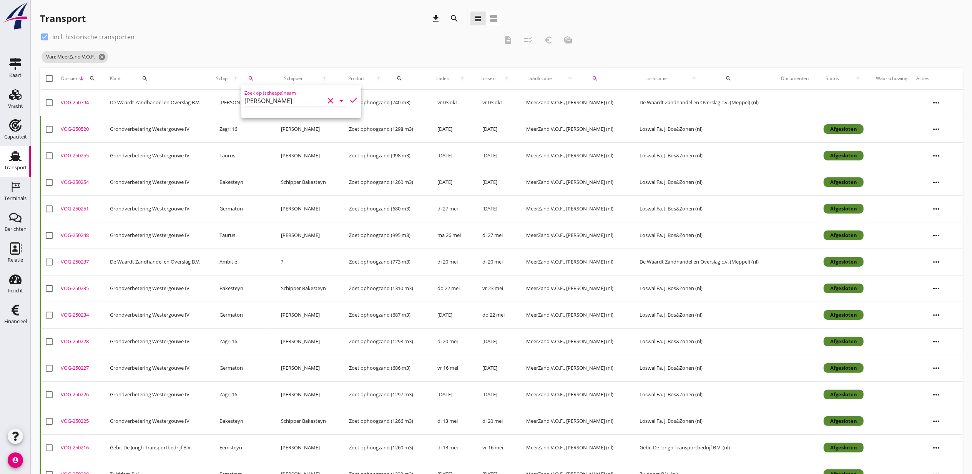
type input "Janneke"
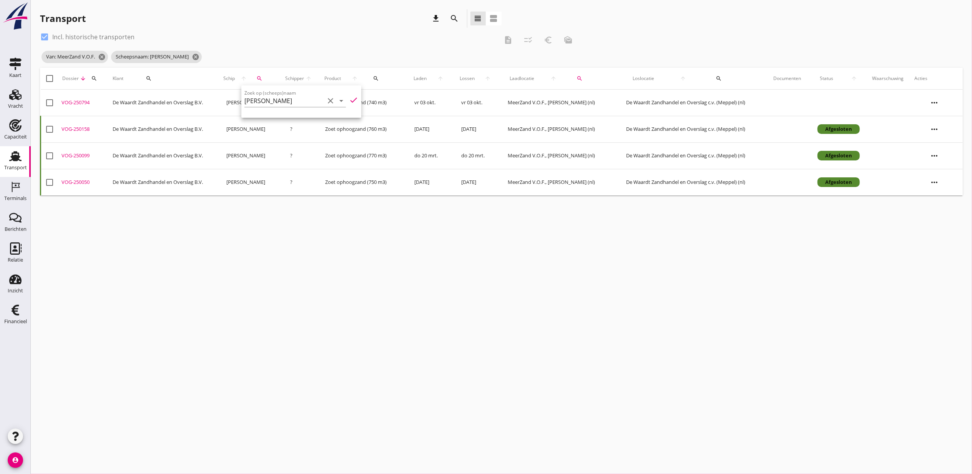
click at [277, 45] on div "check_box Incl. historische transporten description checklist_rtl euro_symbol m…" at bounding box center [309, 40] width 539 height 18
click at [76, 124] on td "VOG-250158 upload_file Drop hier uw bestand om het aan het dossier toe te voegen" at bounding box center [83, 129] width 51 height 27
click at [87, 100] on div "VOG-250794" at bounding box center [84, 103] width 45 height 8
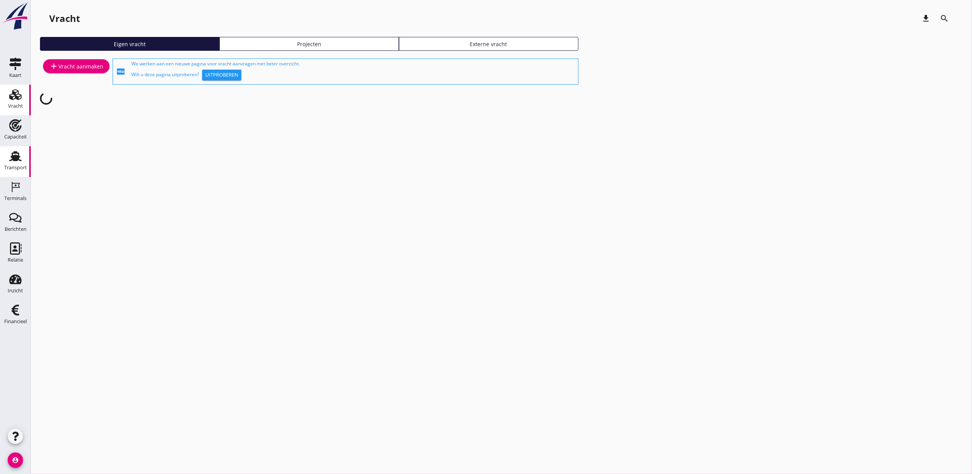
click at [10, 160] on use at bounding box center [15, 156] width 12 height 10
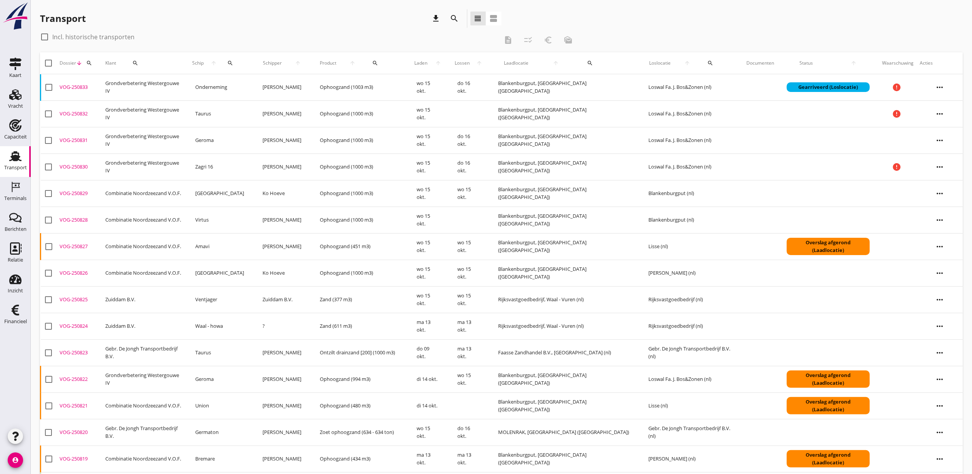
click at [96, 62] on div "search" at bounding box center [89, 63] width 14 height 6
click at [111, 82] on input "Zoeken op dossiernummer..." at bounding box center [126, 85] width 80 height 12
paste input "VOG-250793"
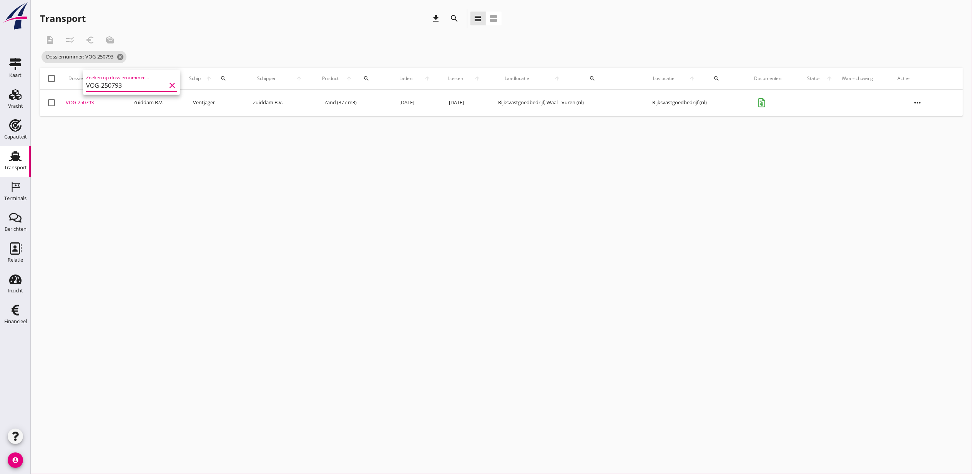
type input "VOG-250793"
click at [73, 103] on div "VOG-250793" at bounding box center [97, 103] width 62 height 8
click at [123, 57] on icon "cancel" at bounding box center [121, 57] width 8 height 8
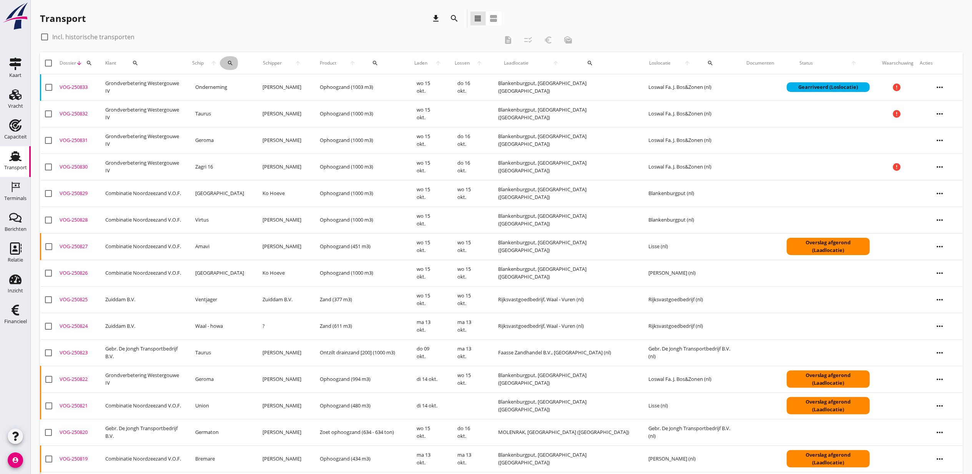
click at [228, 62] on div "search" at bounding box center [230, 63] width 20 height 6
click at [266, 79] on div "Zoek op (scheeps)naam arrow_drop_down" at bounding box center [278, 87] width 102 height 25
click at [270, 82] on input "Zoek op (scheeps)naam" at bounding box center [267, 85] width 80 height 12
click at [277, 107] on div "ENI: 2103954 (L:59.08 x B:6.82)" at bounding box center [294, 109] width 78 height 8
click at [332, 85] on icon "check" at bounding box center [336, 84] width 9 height 9
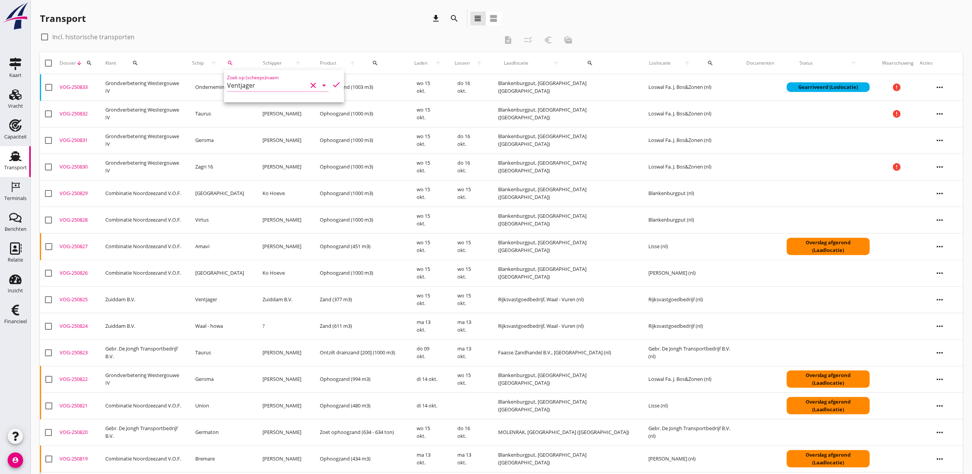
type input "Ventjager"
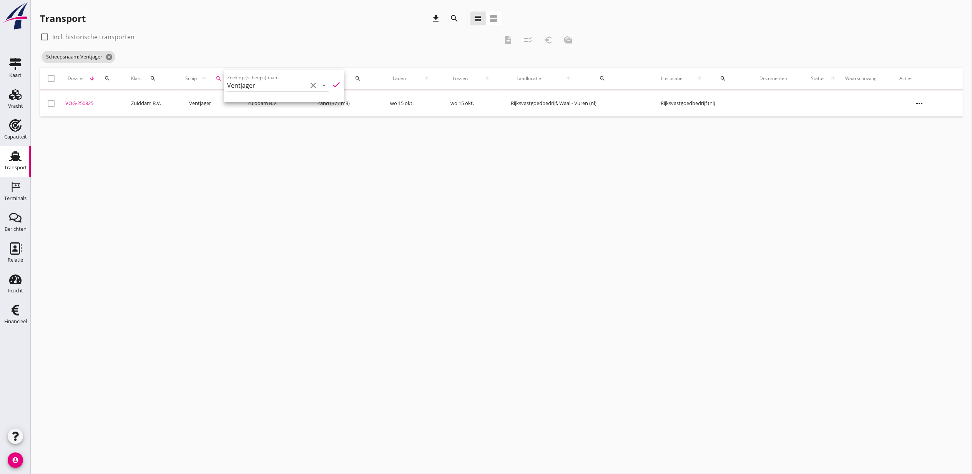
click at [91, 34] on label "Incl. historische transporten" at bounding box center [93, 37] width 82 height 8
checkbox input "true"
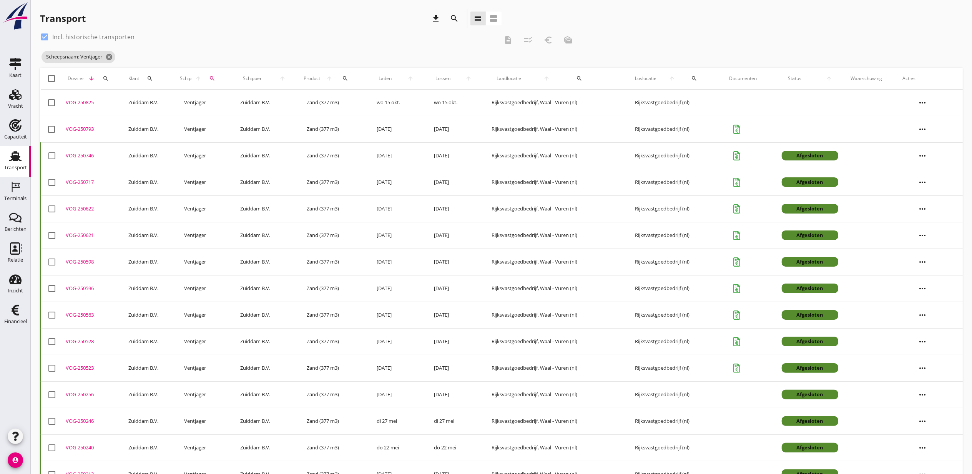
click at [80, 156] on div "VOG-250746" at bounding box center [94, 156] width 57 height 8
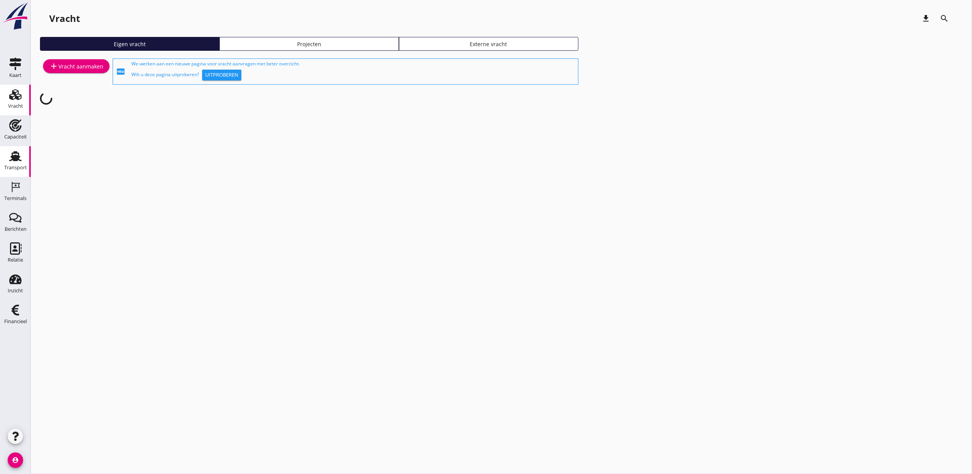
drag, startPoint x: 11, startPoint y: 157, endPoint x: 17, endPoint y: 157, distance: 6.5
click at [10, 157] on icon "Transport" at bounding box center [15, 156] width 12 height 12
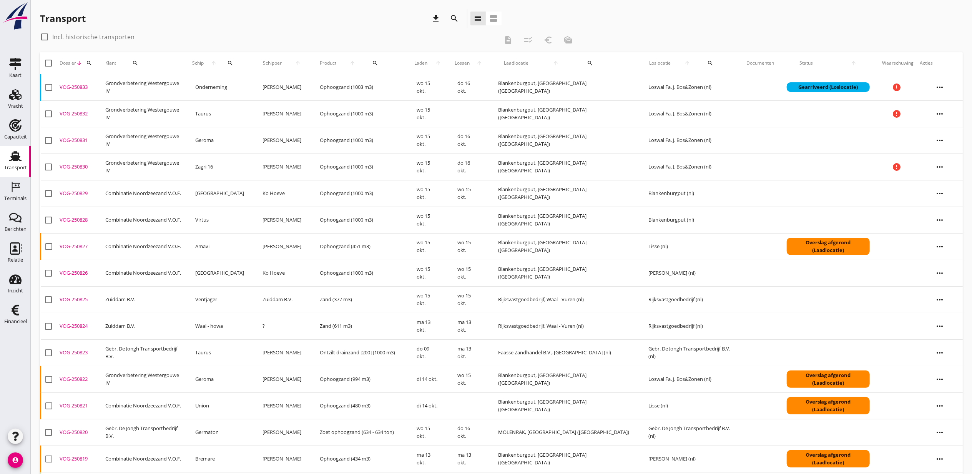
click at [94, 63] on div "search" at bounding box center [89, 63] width 14 height 6
click at [112, 87] on input "Zoeken op dossiernummer..." at bounding box center [126, 85] width 80 height 12
paste input "VOG-250612"
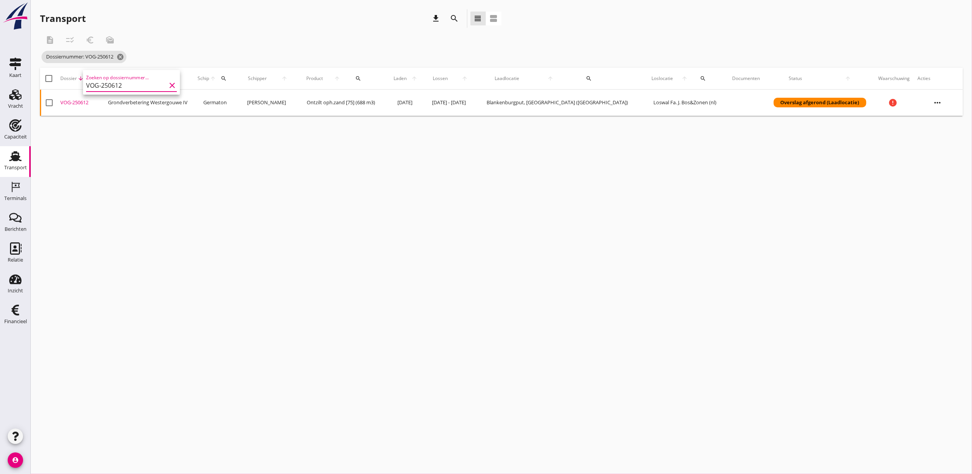
type input "VOG-250612"
click at [79, 104] on div "VOG-250612" at bounding box center [81, 103] width 42 height 8
click at [126, 60] on div "Dossiernummer: VOG-250612 cancel" at bounding box center [309, 56] width 539 height 15
click at [122, 58] on icon "cancel" at bounding box center [121, 57] width 8 height 8
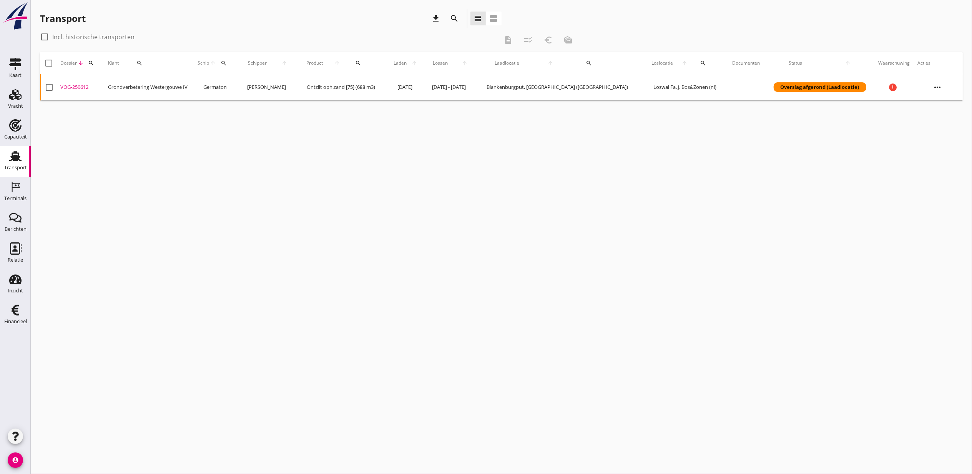
click at [96, 67] on button "search" at bounding box center [91, 63] width 14 height 14
click at [101, 77] on div "Zoeken op dossiernummer..." at bounding box center [133, 83] width 91 height 17
click at [103, 78] on div "Zoeken op dossiernummer..." at bounding box center [133, 83] width 91 height 17
click at [107, 79] on div "Zoeken op dossiernummer..." at bounding box center [133, 83] width 91 height 17
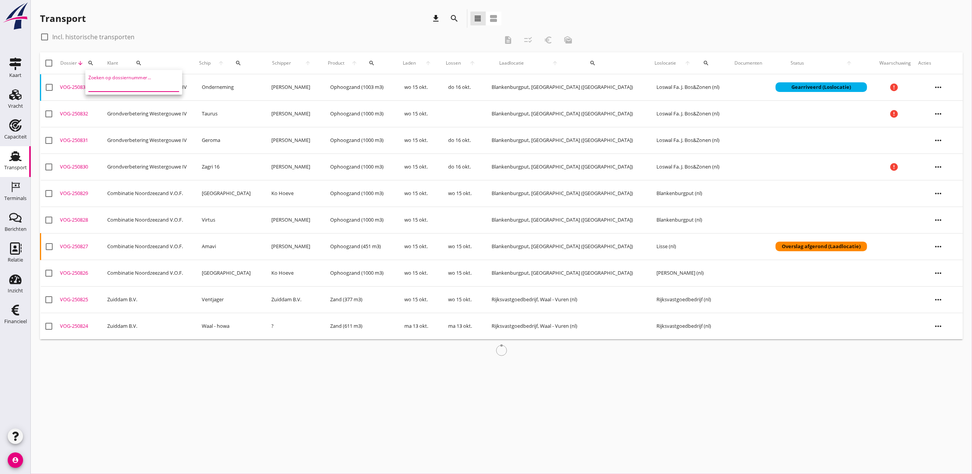
click at [108, 79] on input "Zoeken op dossiernummer..." at bounding box center [128, 85] width 80 height 12
paste input "VOG-250606"
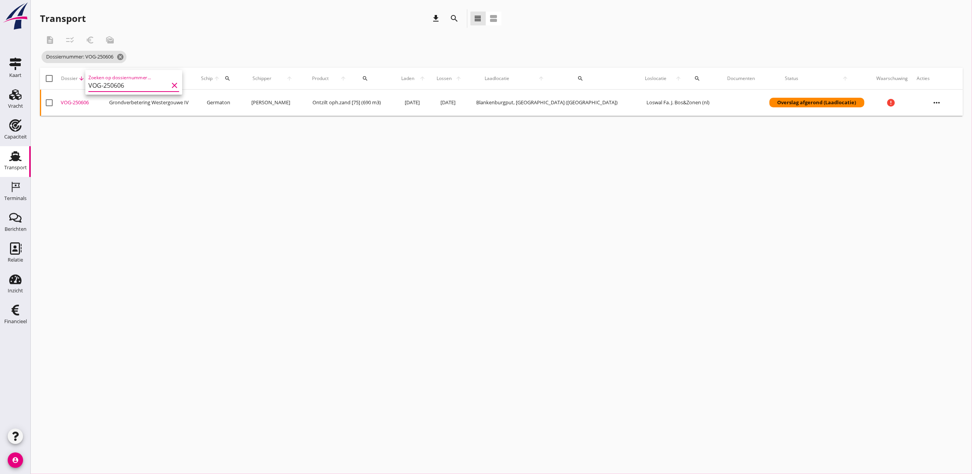
type input "VOG-250606"
click at [83, 100] on div "VOG-250606" at bounding box center [82, 103] width 43 height 8
click at [120, 60] on icon "cancel" at bounding box center [121, 57] width 8 height 8
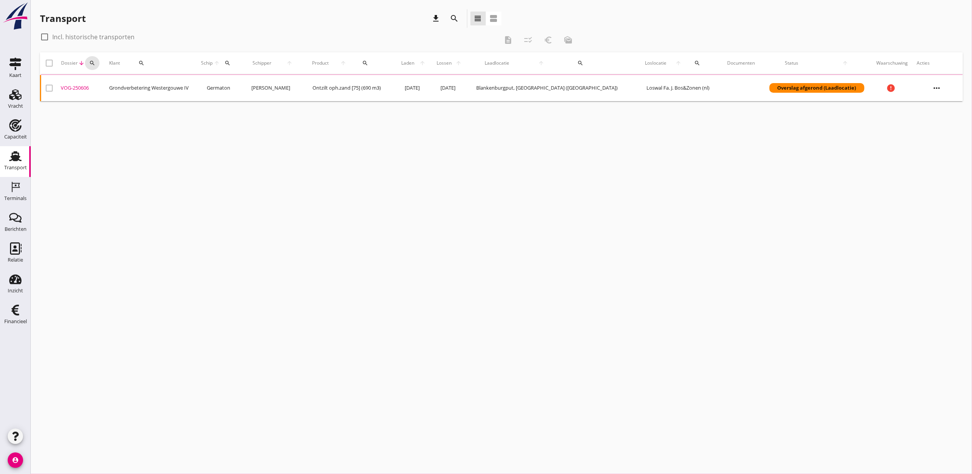
drag, startPoint x: 97, startPoint y: 63, endPoint x: 117, endPoint y: 74, distance: 23.0
click at [95, 63] on icon "search" at bounding box center [92, 63] width 6 height 6
click at [132, 78] on div "Zoeken op dossiernummer..." at bounding box center [135, 83] width 91 height 17
click at [130, 87] on input "Zoeken op dossiernummer..." at bounding box center [130, 85] width 80 height 12
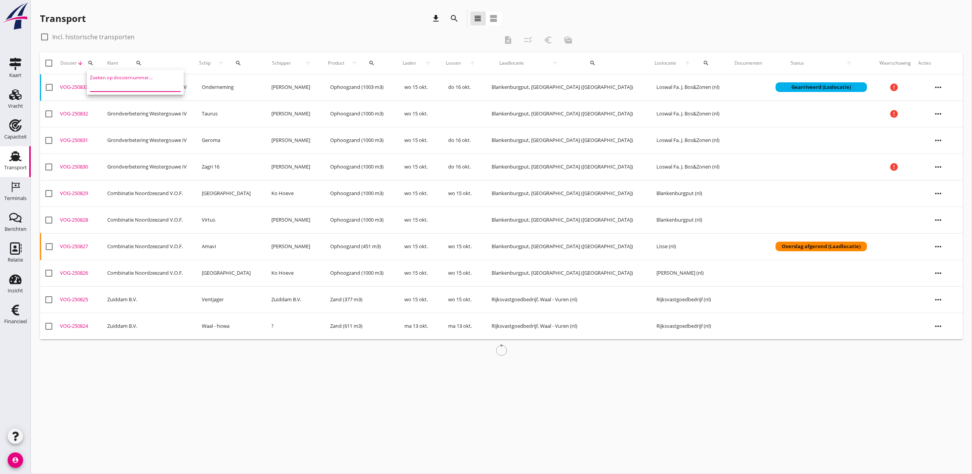
paste input "VOG-250615"
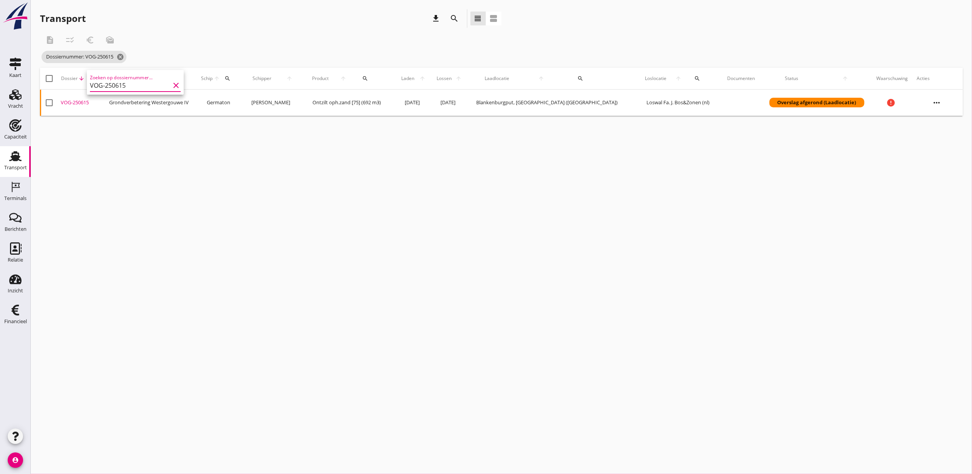
type input "VOG-250615"
click at [72, 103] on div "VOG-250615" at bounding box center [82, 103] width 43 height 8
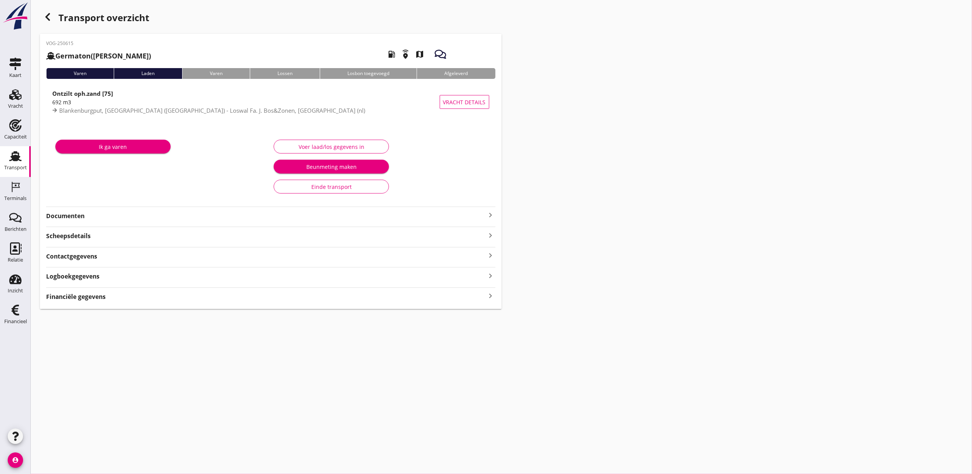
drag, startPoint x: 491, startPoint y: 248, endPoint x: 480, endPoint y: 257, distance: 13.4
click at [491, 248] on div "Contactgegevens keyboard_arrow_right" at bounding box center [271, 254] width 450 height 14
click at [383, 301] on div "Financiële gegevens keyboard_arrow_right" at bounding box center [271, 296] width 450 height 10
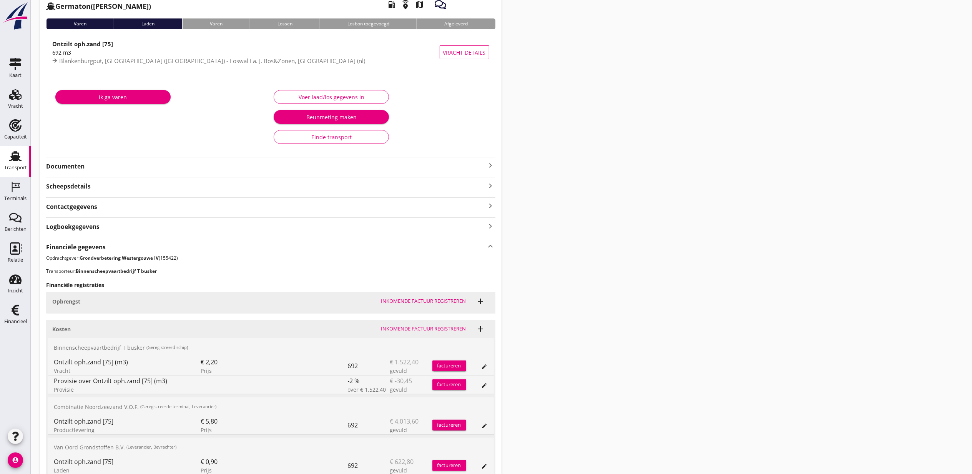
scroll to position [122, 0]
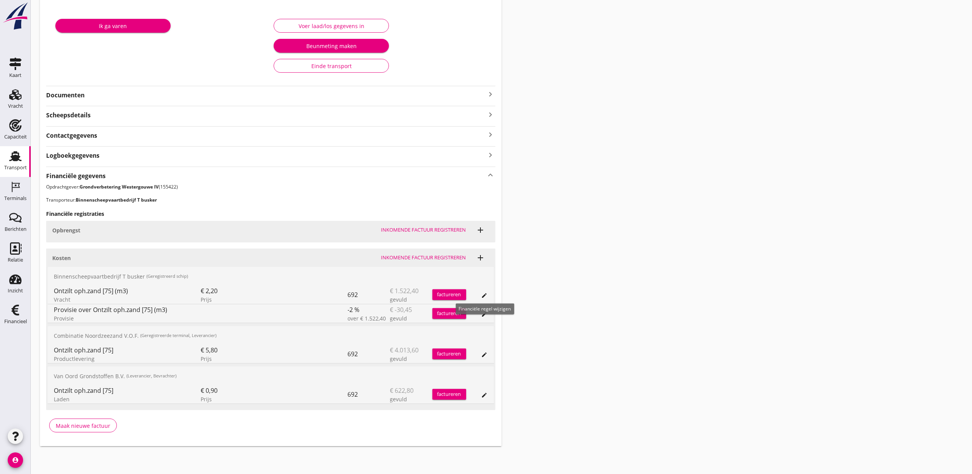
click at [485, 290] on button "edit" at bounding box center [484, 295] width 11 height 11
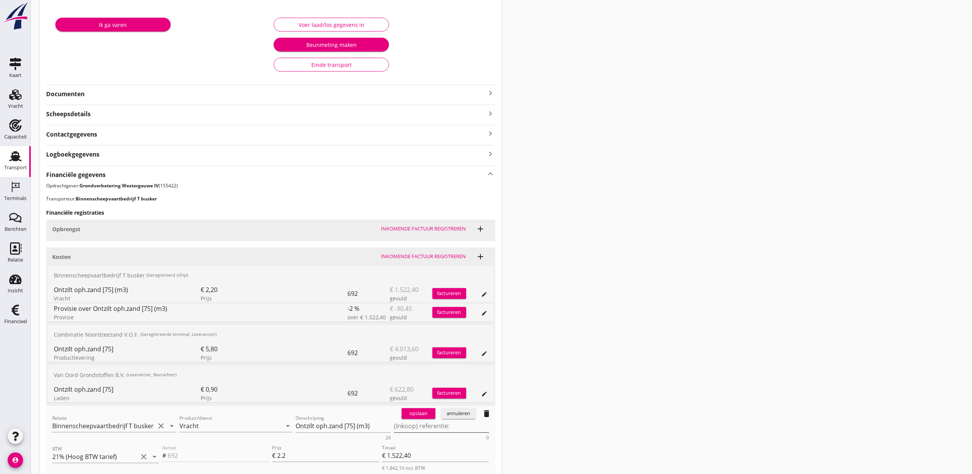
click at [406, 426] on textarea "(Inkoop) referentie:" at bounding box center [441, 426] width 95 height 13
paste textarea "2316006762"
type textarea "2316006762"
click at [420, 413] on div "opslaan" at bounding box center [419, 414] width 28 height 8
click at [584, 313] on div "Transport overzicht VOG-250615 Germaton (Tonny Busker) local_gas_station emerge…" at bounding box center [502, 222] width 942 height 688
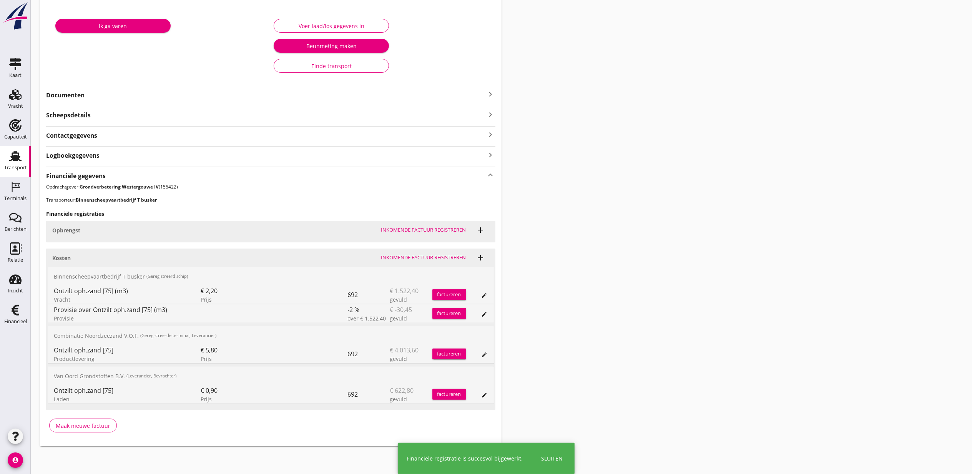
click at [483, 311] on icon "edit" at bounding box center [485, 314] width 6 height 6
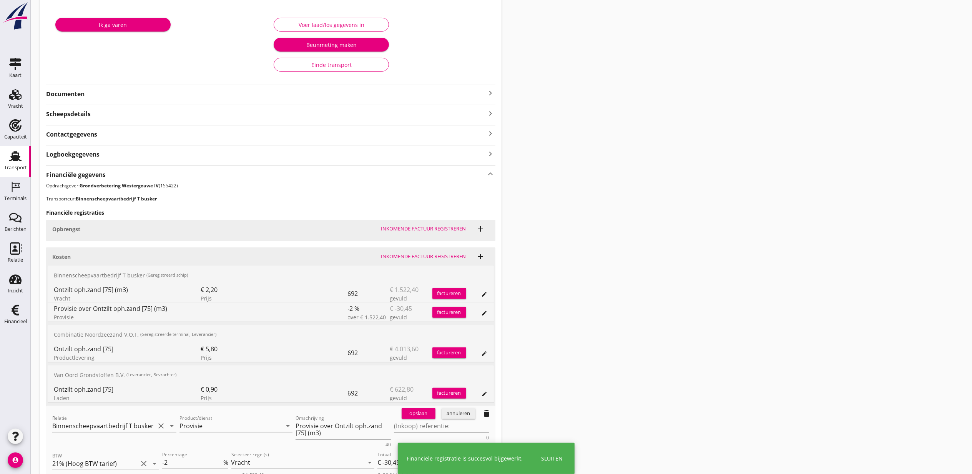
click at [405, 434] on div "(Inkoop) referentie: 0" at bounding box center [441, 430] width 95 height 20
click at [406, 430] on textarea "(Inkoop) referentie:" at bounding box center [441, 426] width 95 height 13
paste textarea "2316006762"
type textarea "2316006762"
click at [414, 413] on div "opslaan" at bounding box center [419, 414] width 28 height 8
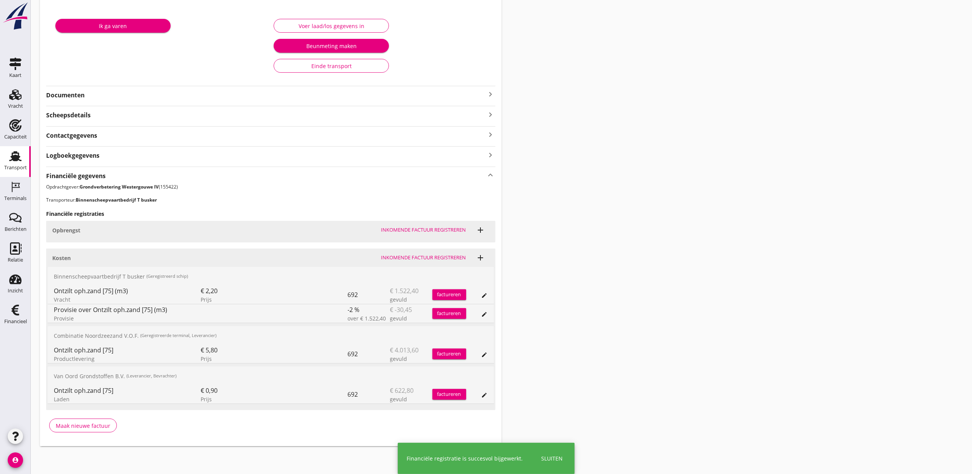
drag, startPoint x: 698, startPoint y: 124, endPoint x: 568, endPoint y: 29, distance: 161.1
click at [694, 119] on div "Transport overzicht VOG-250615 Germaton (Tonny Busker) local_gas_station emerge…" at bounding box center [502, 167] width 942 height 576
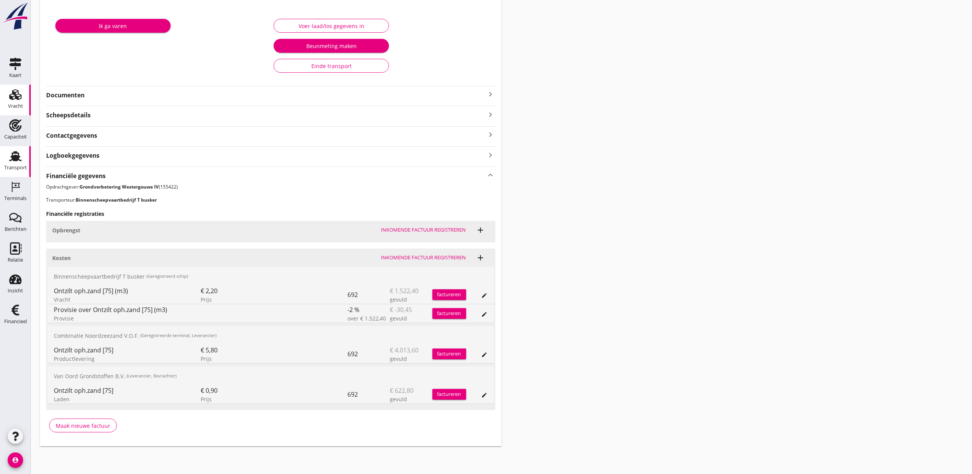
click at [8, 102] on div "Vracht" at bounding box center [15, 106] width 15 height 11
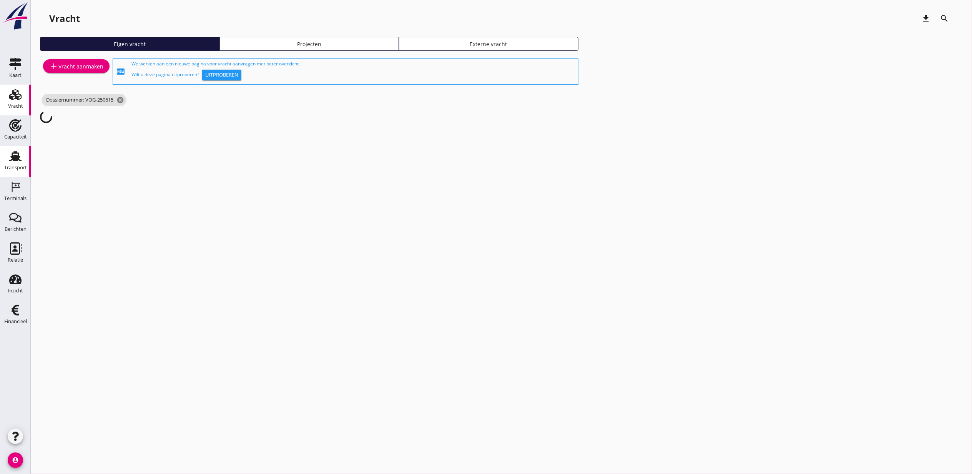
click at [21, 148] on link "Transport Transport" at bounding box center [15, 161] width 31 height 31
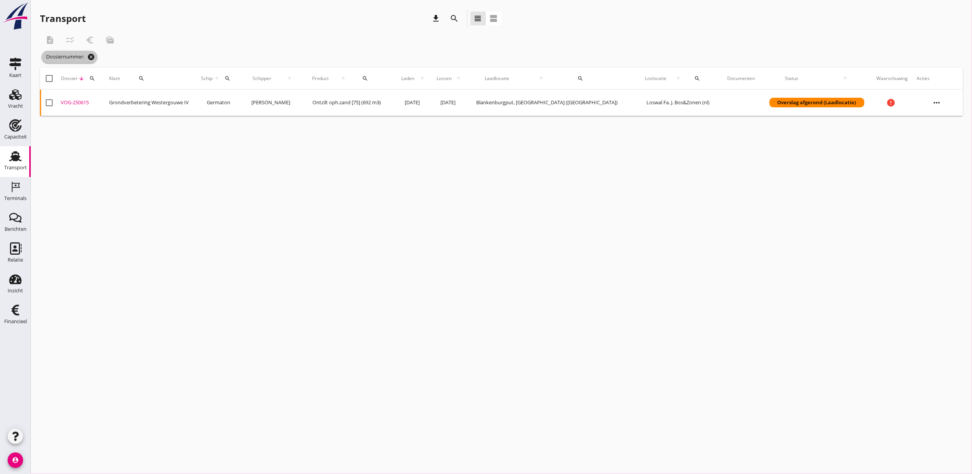
click at [88, 56] on icon "cancel" at bounding box center [91, 57] width 8 height 8
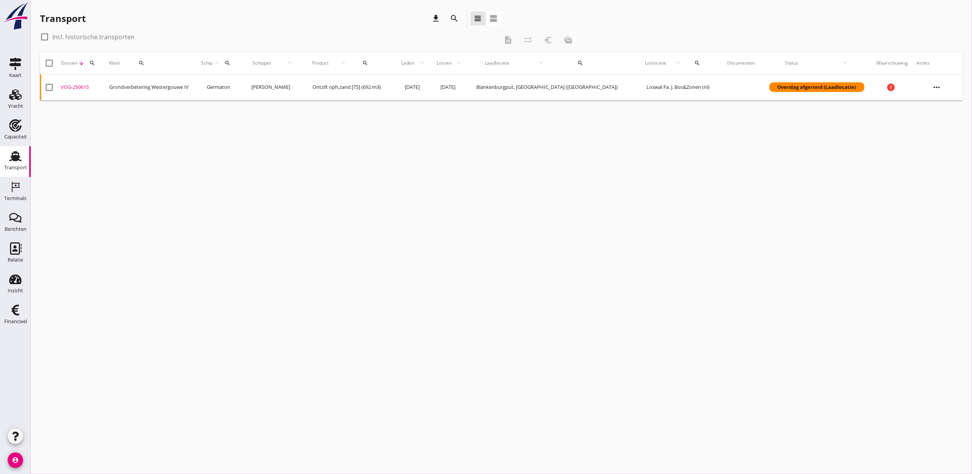
click at [95, 63] on icon "search" at bounding box center [92, 63] width 6 height 6
click at [142, 78] on div "Zoeken op dossiernummer..." at bounding box center [135, 83] width 91 height 17
click at [142, 85] on input "Zoeken op dossiernummer..." at bounding box center [130, 85] width 80 height 12
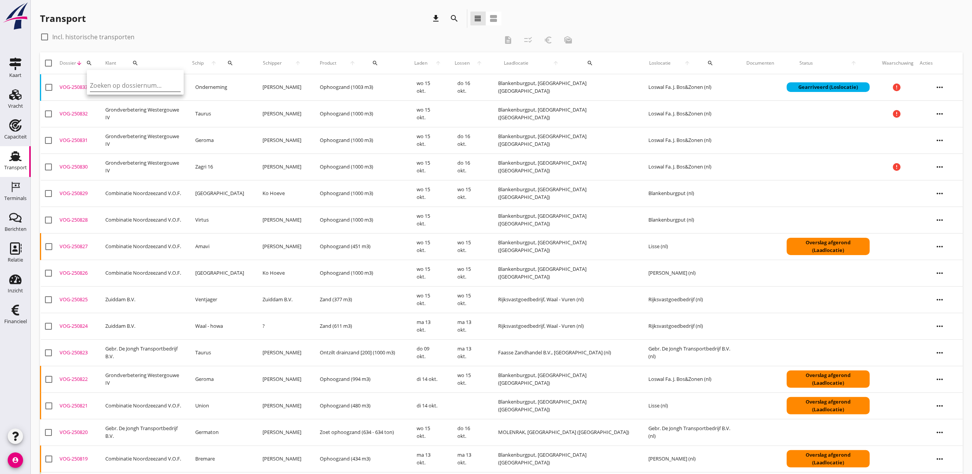
click at [119, 86] on input "Zoeken op dossiernummer..." at bounding box center [130, 85] width 80 height 12
paste input "VOG-250631"
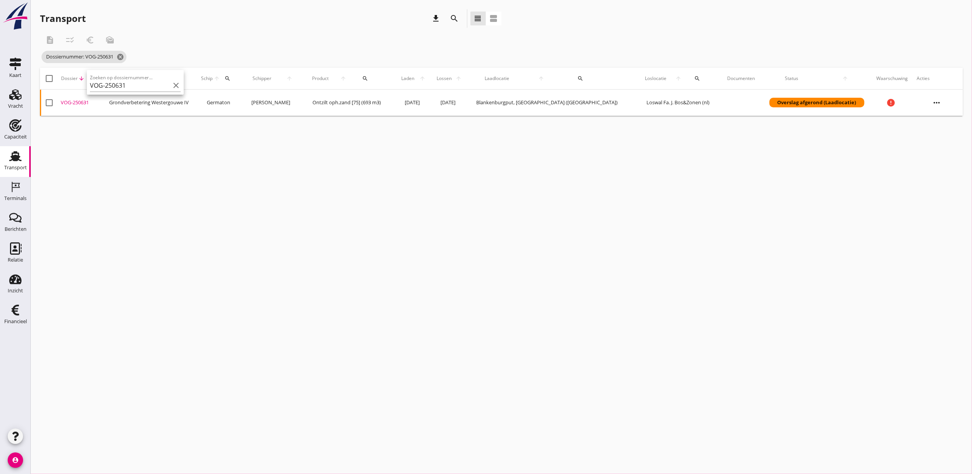
click at [83, 102] on div "VOG-250631" at bounding box center [82, 103] width 43 height 8
click at [94, 78] on icon "search" at bounding box center [92, 78] width 6 height 6
click at [110, 96] on input "VOG-250631" at bounding box center [130, 101] width 80 height 12
paste input "7"
type input "VOG-250637"
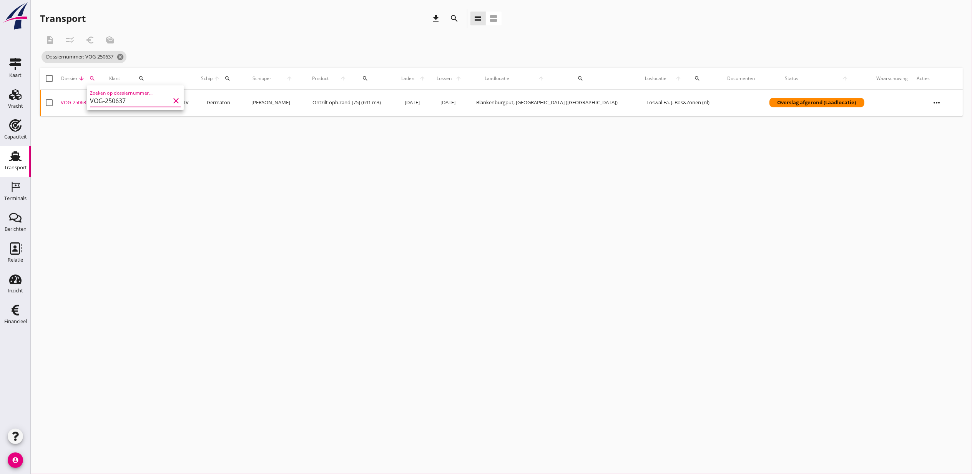
click at [79, 100] on div "VOG-250637" at bounding box center [82, 103] width 43 height 8
